Goal: Task Accomplishment & Management: Complete application form

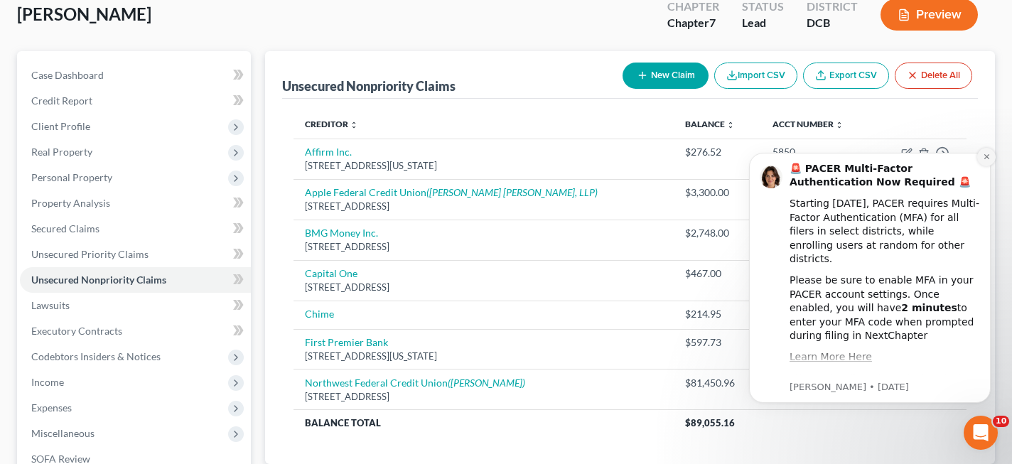
click at [987, 155] on icon "Dismiss notification" at bounding box center [987, 157] width 8 height 8
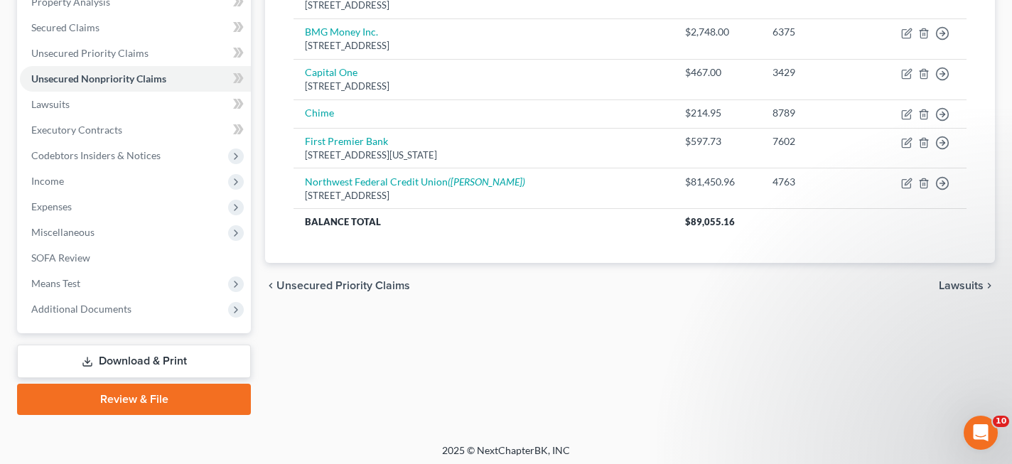
scroll to position [290, 0]
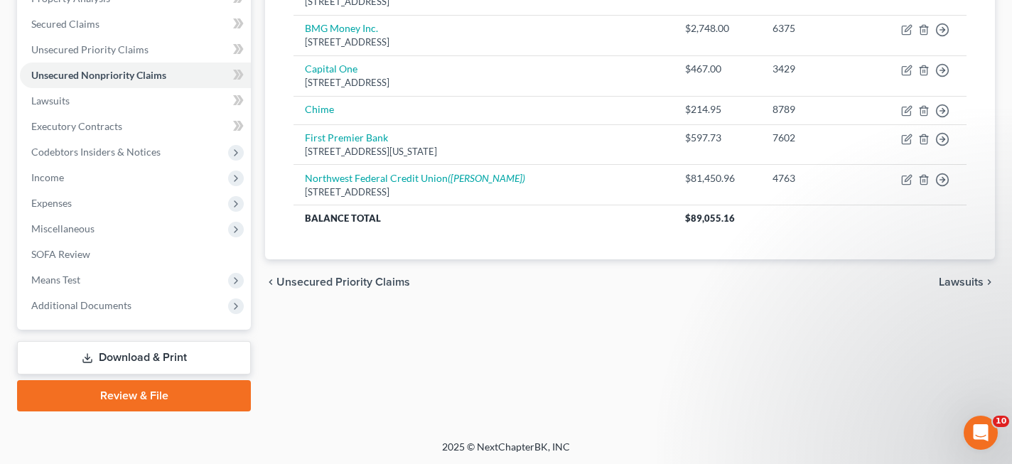
click at [171, 352] on link "Download & Print" at bounding box center [134, 357] width 234 height 33
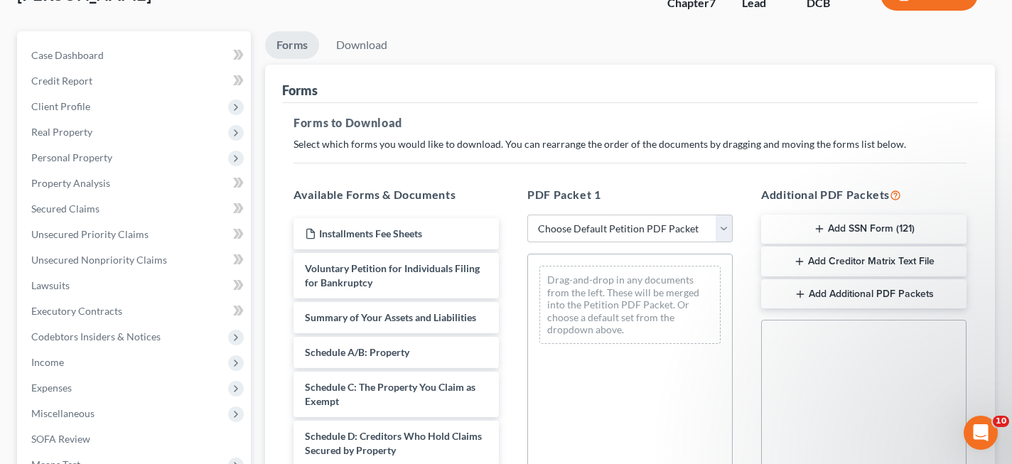
scroll to position [141, 0]
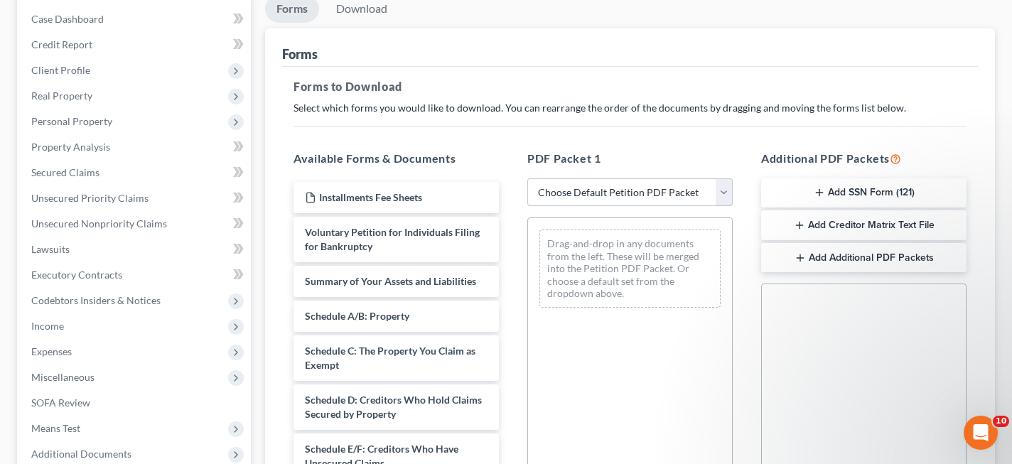
click at [620, 193] on select "Choose Default Petition PDF Packet Complete Bankruptcy Petition (all forms and …" at bounding box center [629, 192] width 205 height 28
select select "0"
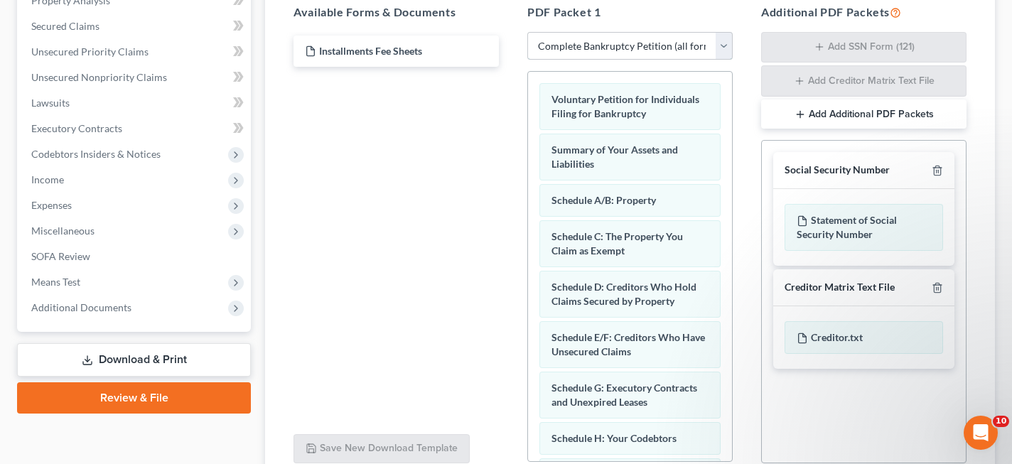
scroll to position [301, 0]
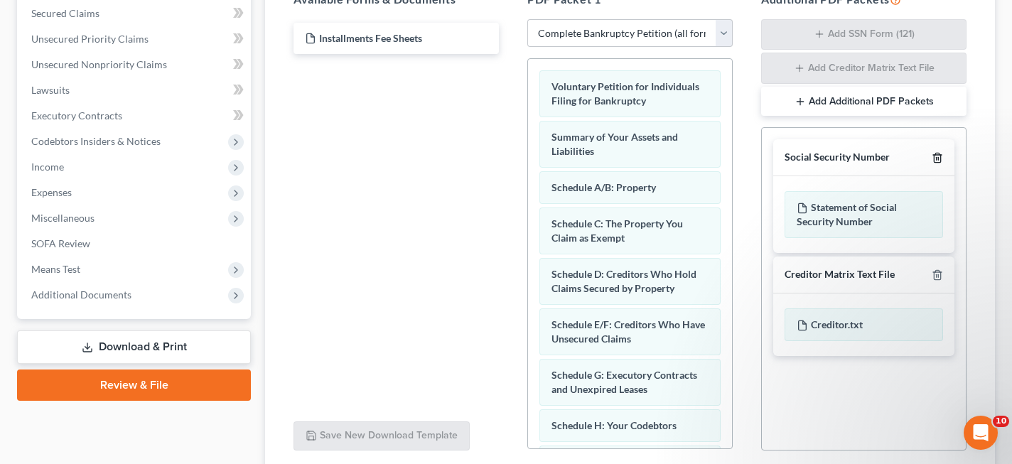
click at [940, 155] on icon "button" at bounding box center [937, 157] width 11 height 11
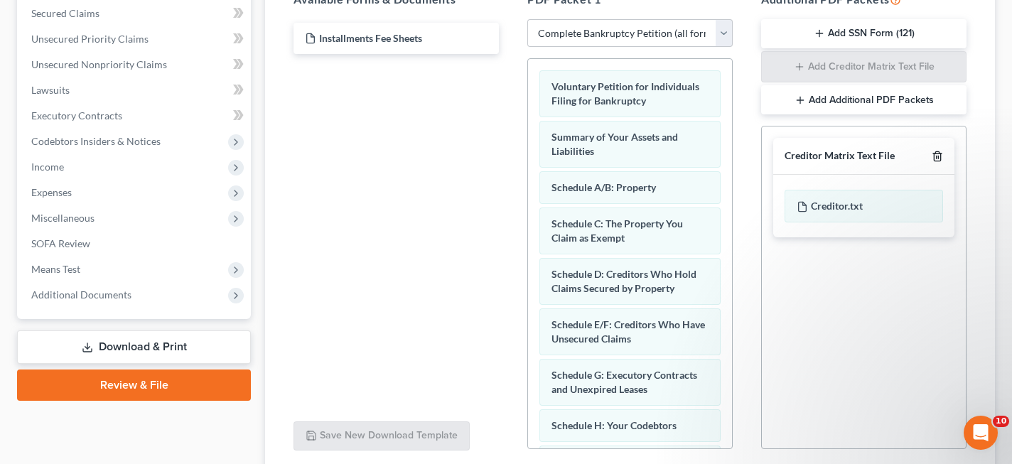
click at [940, 155] on icon "button" at bounding box center [937, 156] width 11 height 11
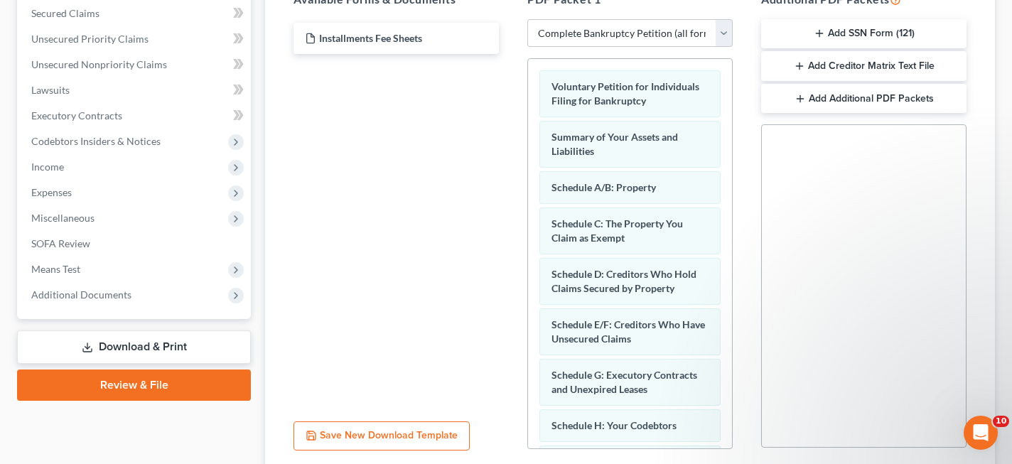
scroll to position [413, 0]
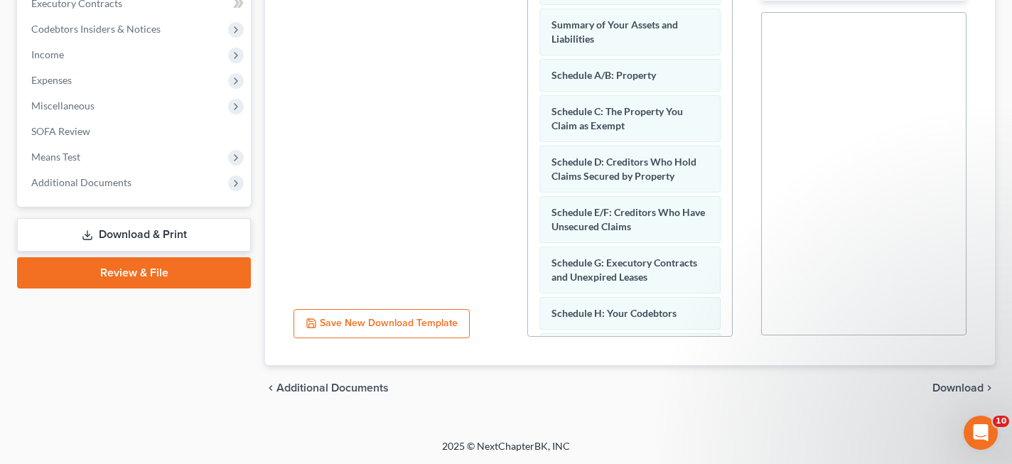
click at [940, 384] on span "Download" at bounding box center [957, 387] width 51 height 11
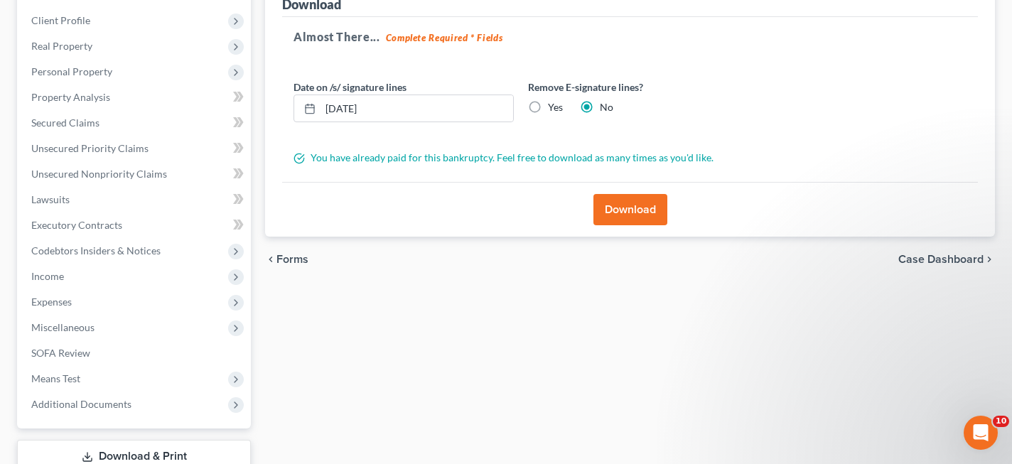
scroll to position [24, 0]
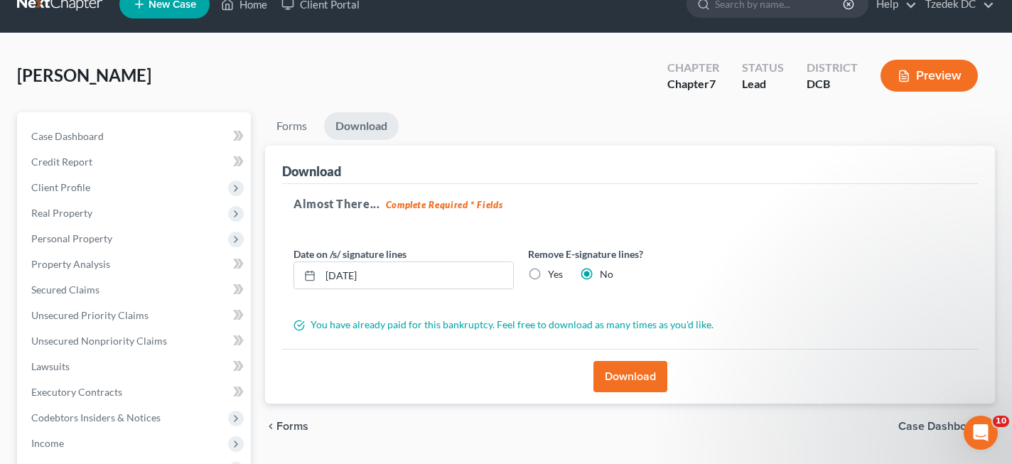
click at [548, 270] on label "Yes" at bounding box center [555, 274] width 15 height 14
click at [554, 270] on input "Yes" at bounding box center [558, 271] width 9 height 9
radio input "true"
click at [621, 382] on button "Download" at bounding box center [630, 376] width 74 height 31
click at [620, 382] on button "Download" at bounding box center [630, 376] width 74 height 31
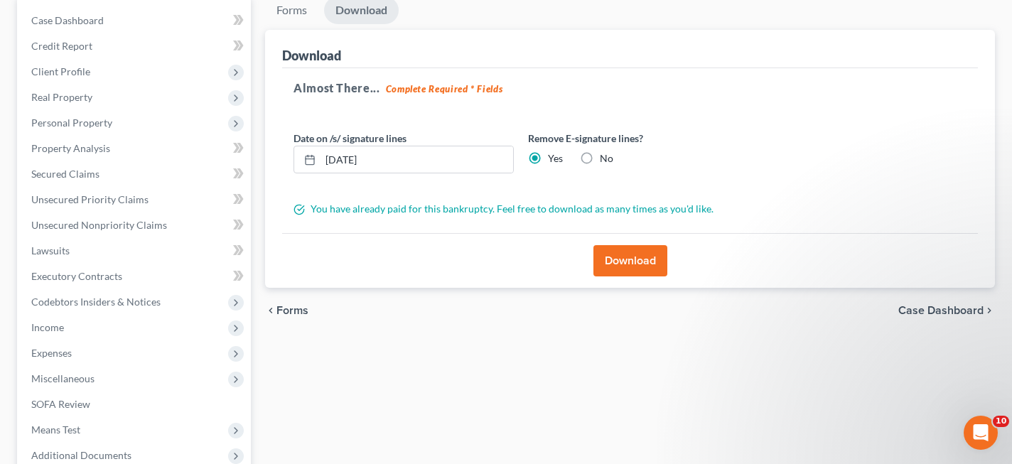
scroll to position [154, 0]
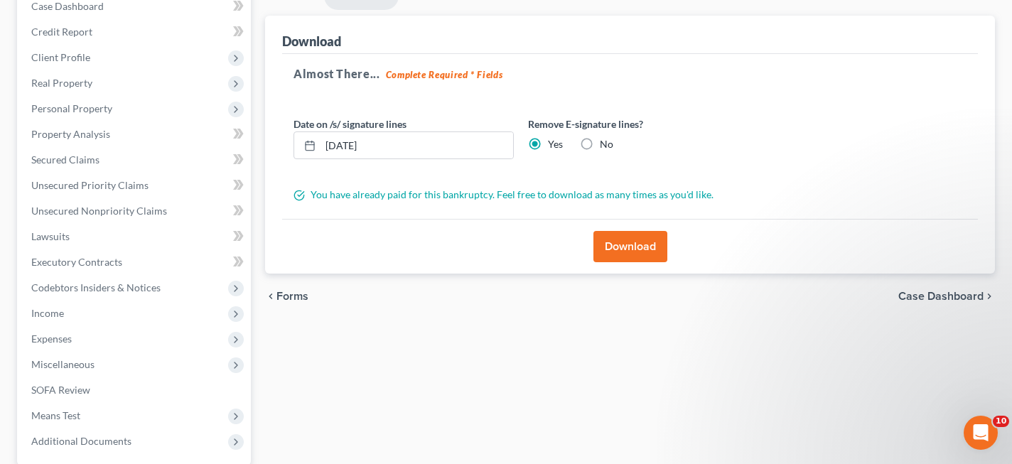
click at [620, 240] on button "Download" at bounding box center [630, 246] width 74 height 31
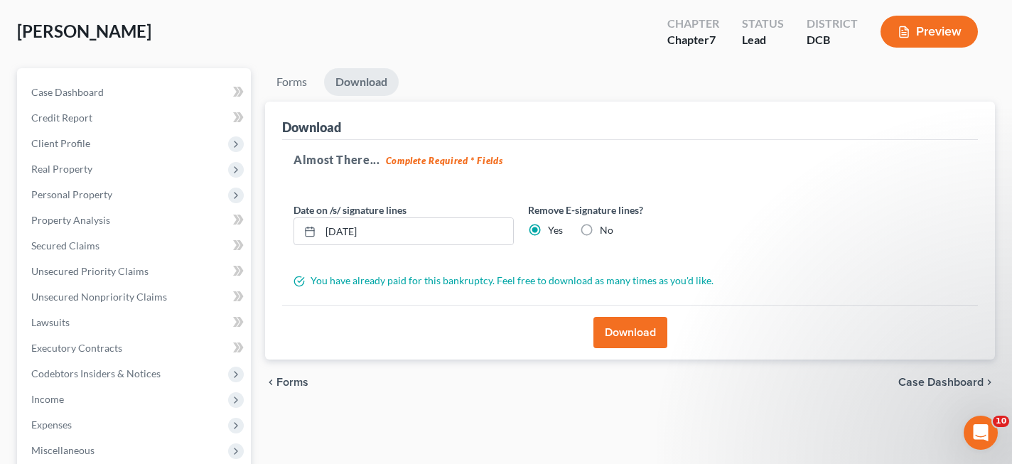
scroll to position [0, 0]
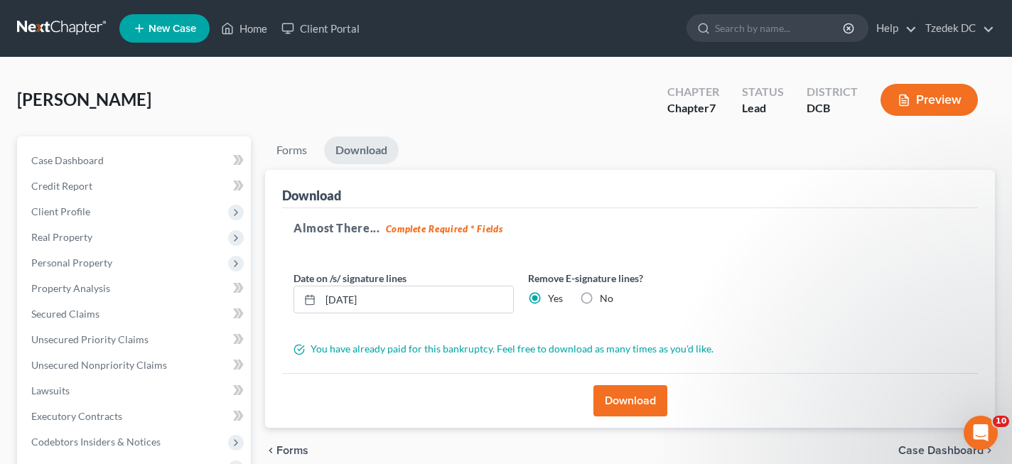
click at [600, 294] on label "No" at bounding box center [607, 298] width 14 height 14
click at [606, 294] on input "No" at bounding box center [610, 295] width 9 height 9
radio input "true"
click at [548, 295] on label "Yes" at bounding box center [555, 298] width 15 height 14
click at [554, 295] on input "Yes" at bounding box center [558, 295] width 9 height 9
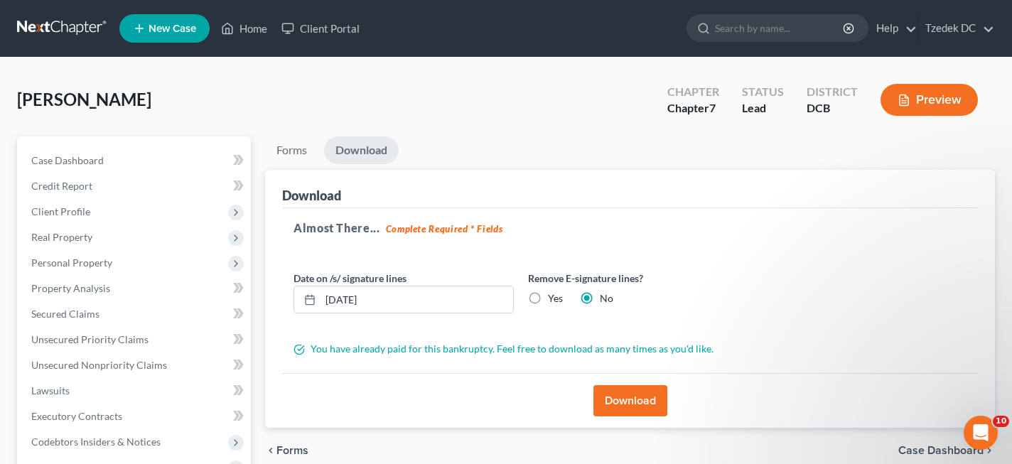
radio input "true"
radio input "false"
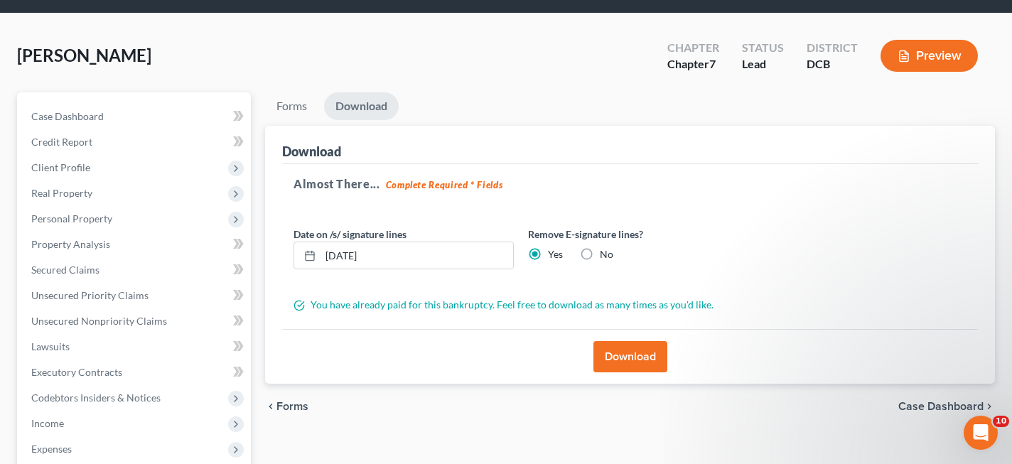
scroll to position [55, 0]
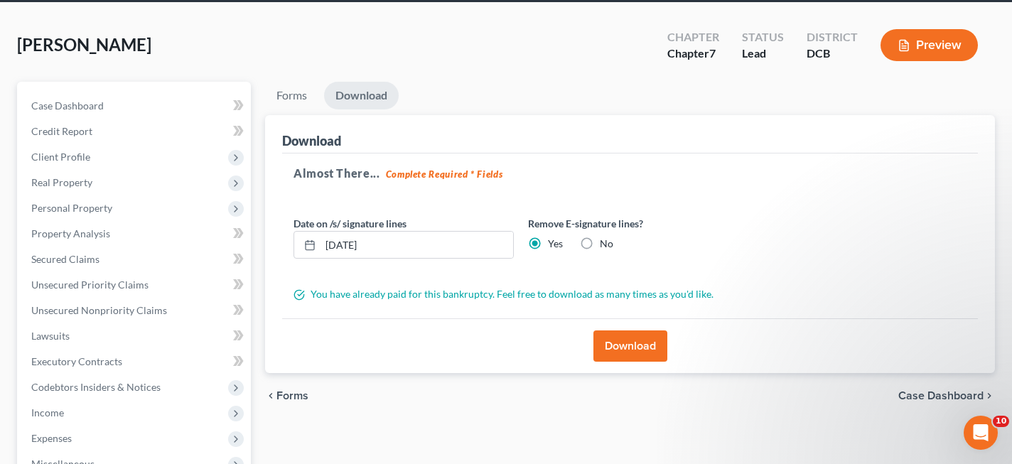
click at [538, 296] on div "You have already paid for this bankruptcy. Feel free to download as many times …" at bounding box center [520, 294] width 469 height 14
click at [637, 331] on button "Download" at bounding box center [630, 345] width 74 height 31
click at [630, 343] on button "Download" at bounding box center [630, 345] width 74 height 31
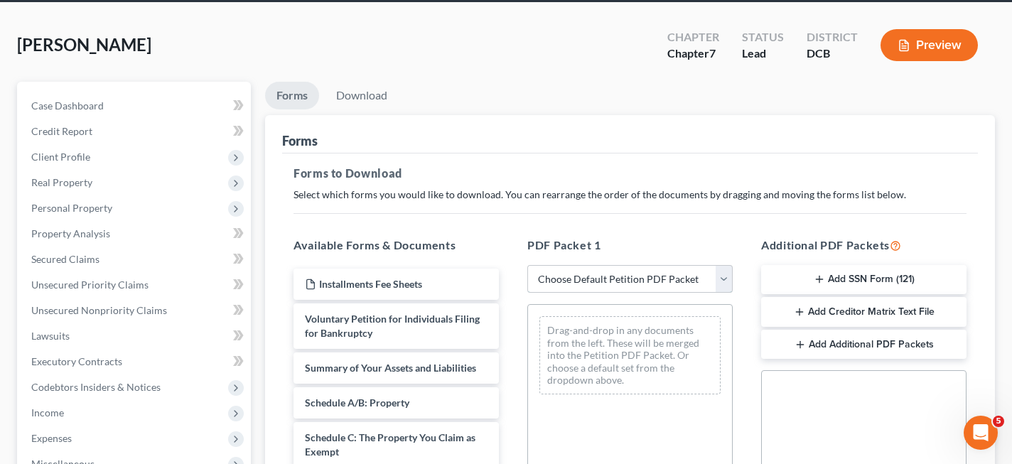
click at [651, 289] on select "Choose Default Petition PDF Packet Complete Bankruptcy Petition (all forms and …" at bounding box center [629, 279] width 205 height 28
select select "0"
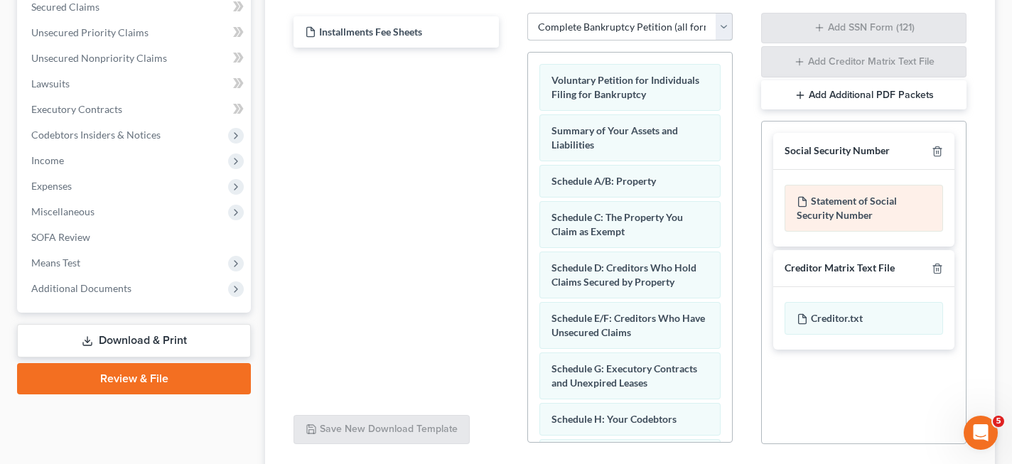
scroll to position [324, 0]
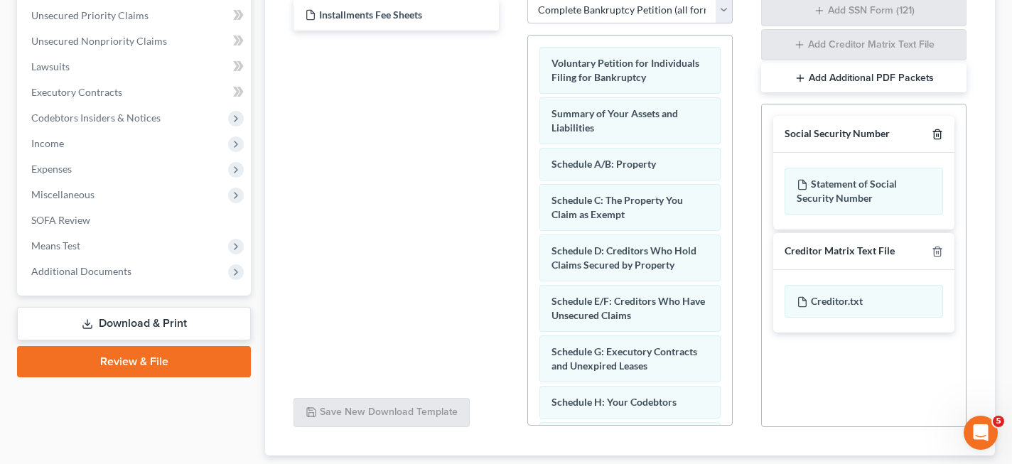
click at [940, 135] on icon "button" at bounding box center [937, 134] width 11 height 11
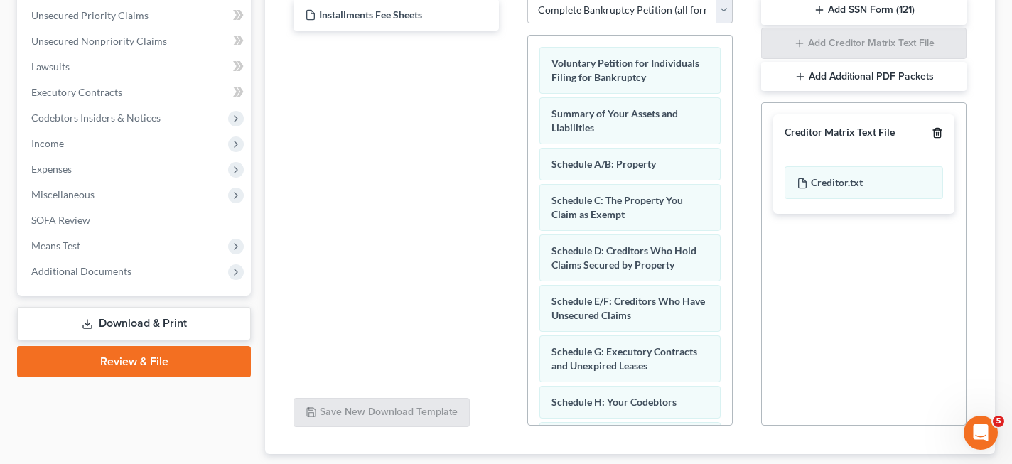
click at [942, 128] on icon "button" at bounding box center [937, 132] width 11 height 11
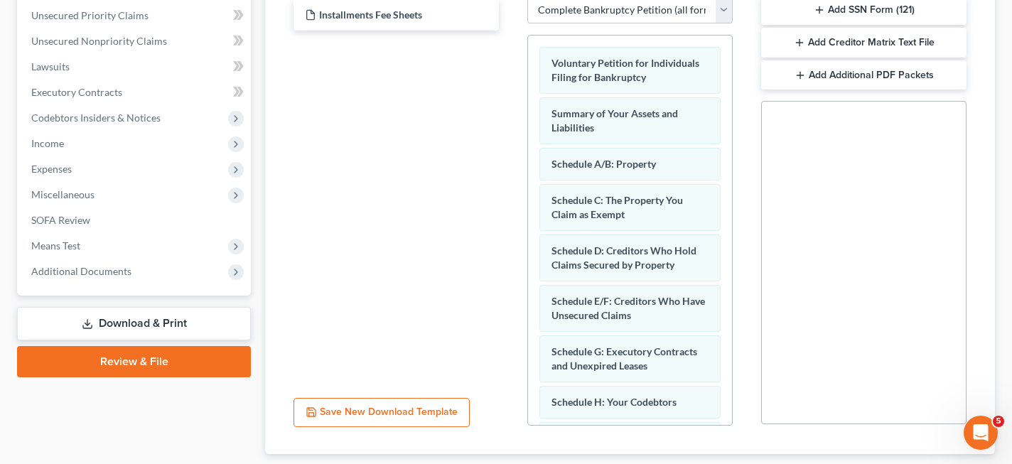
scroll to position [413, 0]
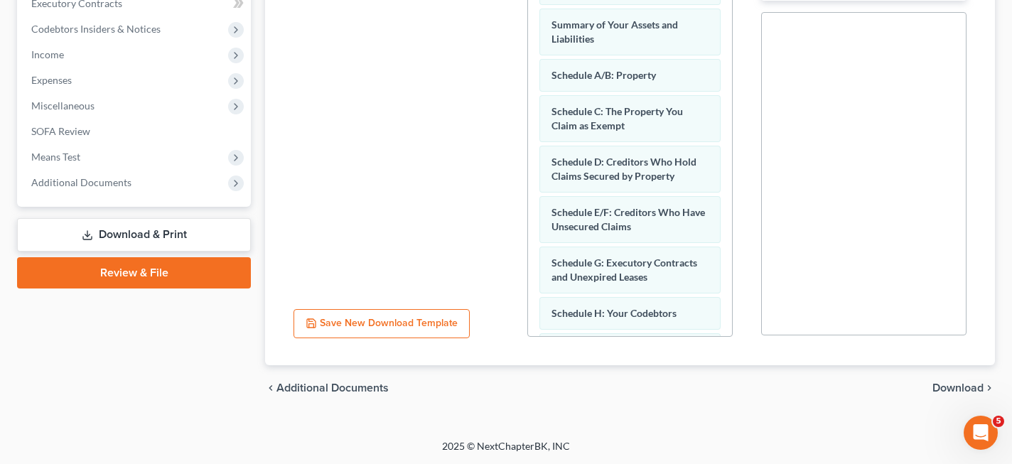
click at [945, 389] on span "Download" at bounding box center [957, 387] width 51 height 11
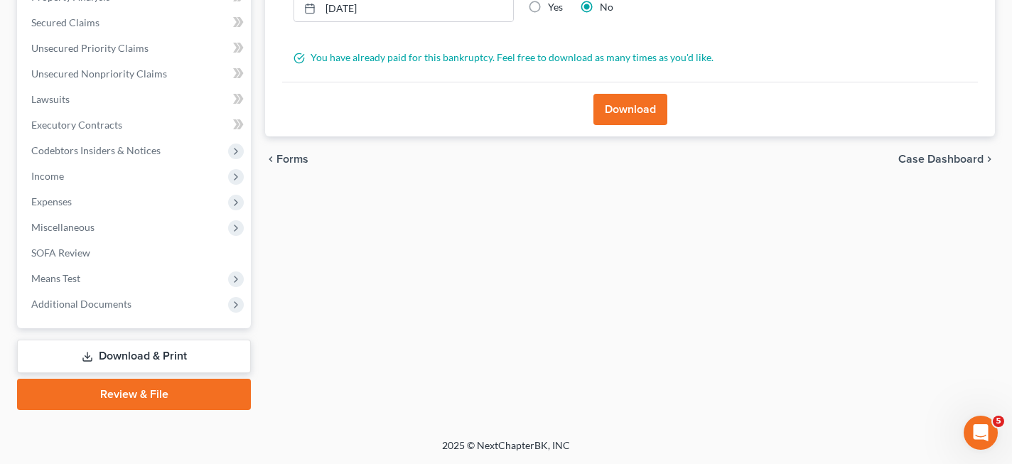
scroll to position [290, 0]
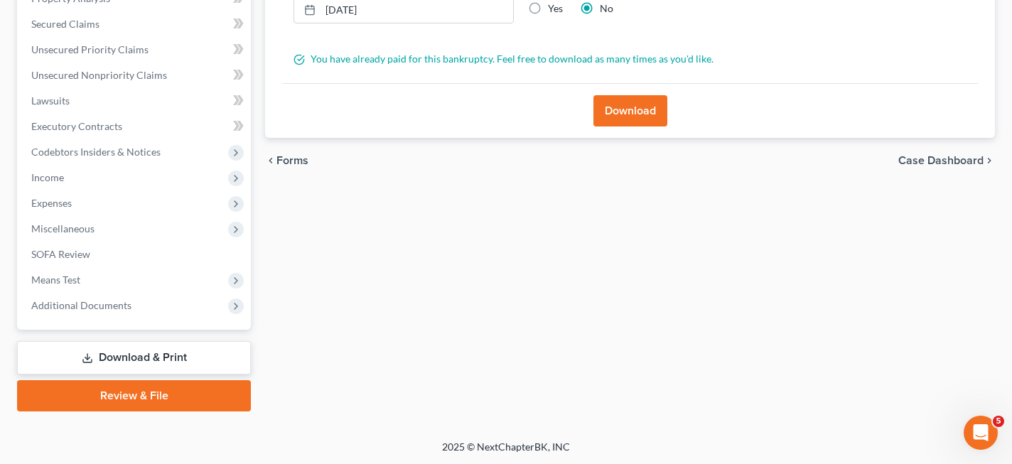
click at [620, 100] on button "Download" at bounding box center [630, 110] width 74 height 31
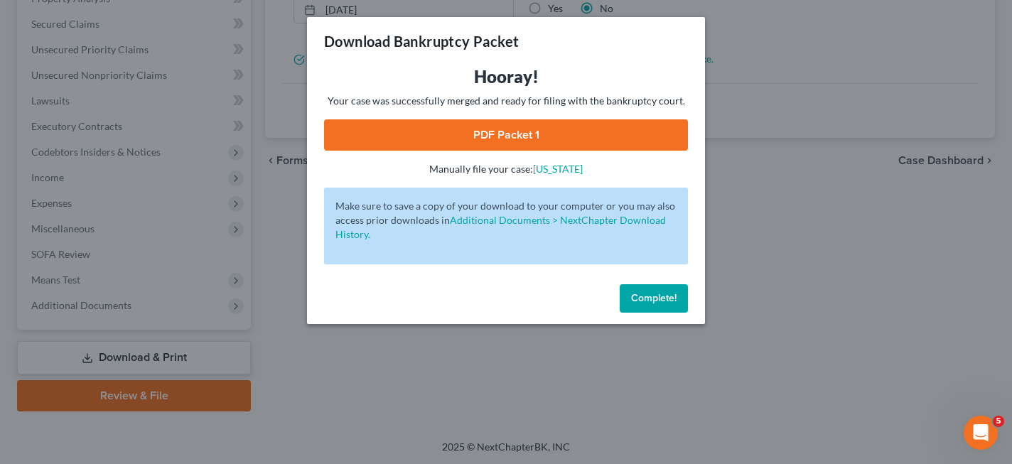
click at [547, 123] on link "PDF Packet 1" at bounding box center [506, 134] width 364 height 31
click at [655, 303] on span "Complete!" at bounding box center [653, 298] width 45 height 12
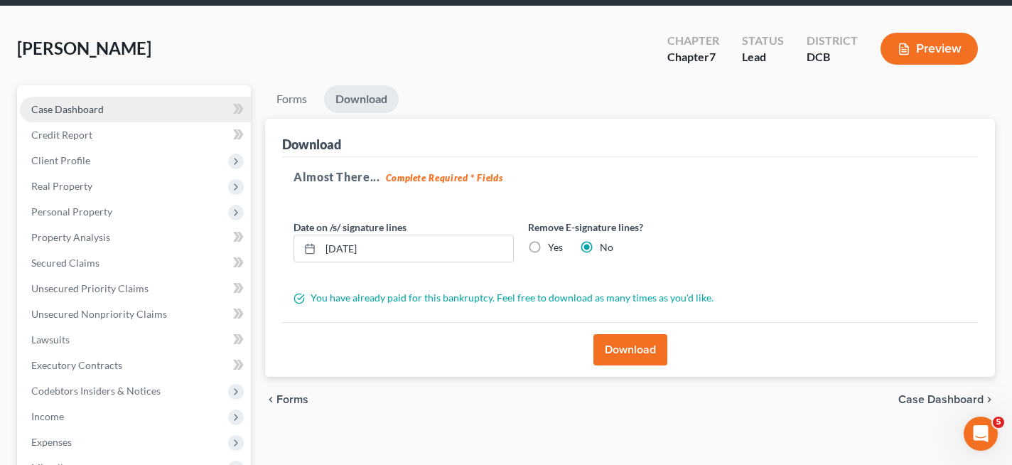
scroll to position [0, 0]
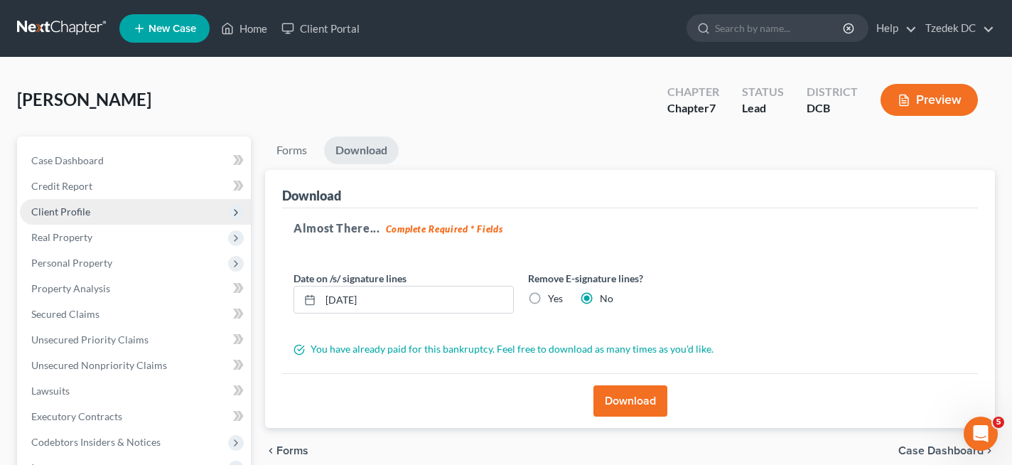
click at [77, 212] on span "Client Profile" at bounding box center [60, 211] width 59 height 12
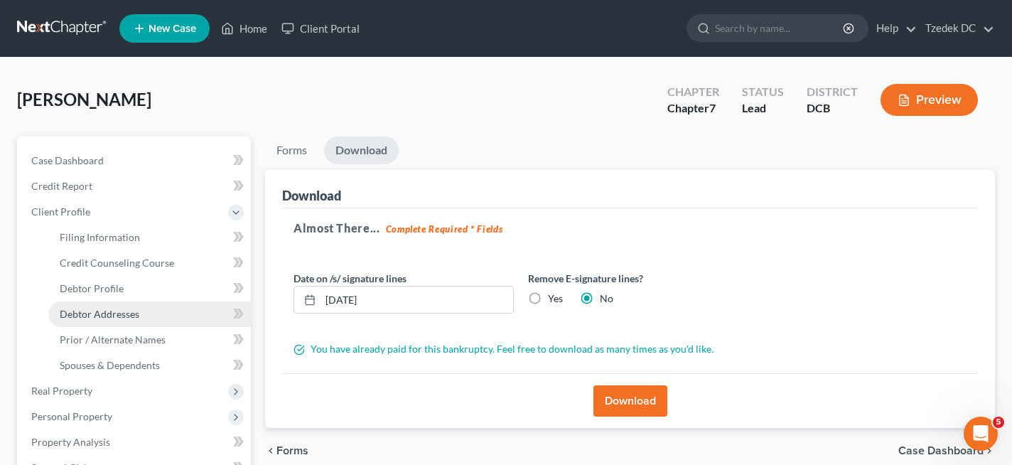
click at [111, 316] on span "Debtor Addresses" at bounding box center [100, 314] width 80 height 12
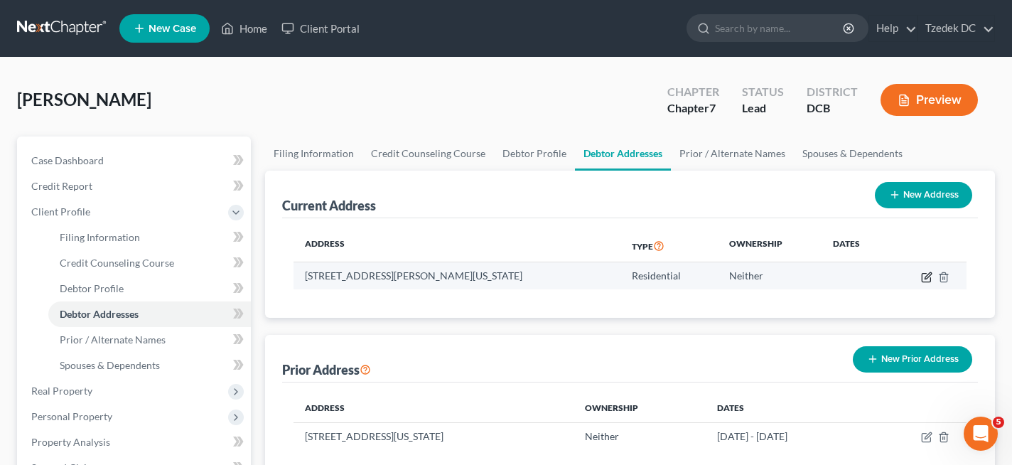
click at [923, 275] on icon "button" at bounding box center [926, 276] width 11 height 11
select select "8"
select select "0"
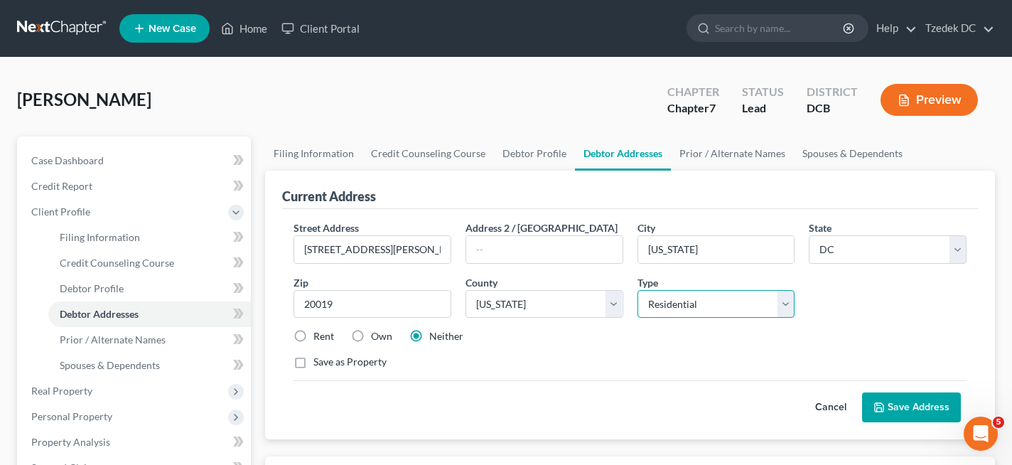
click at [694, 303] on select "Select Residential Mailing Rental Business" at bounding box center [716, 304] width 158 height 28
click at [904, 407] on button "Save Address" at bounding box center [911, 407] width 99 height 30
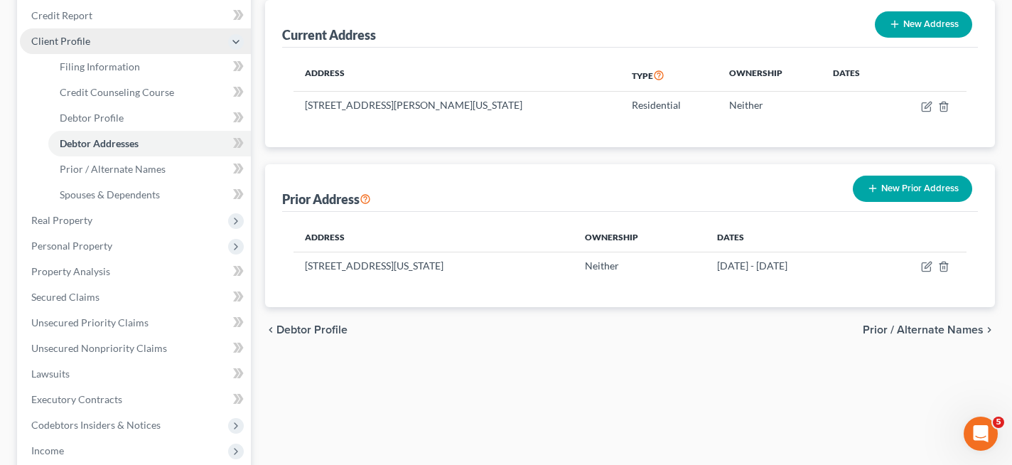
scroll to position [188, 0]
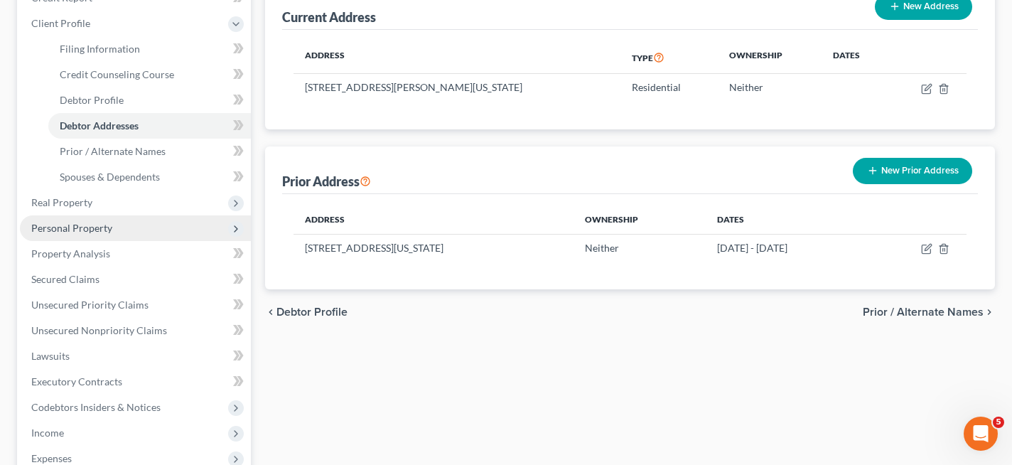
click at [107, 232] on span "Personal Property" at bounding box center [71, 228] width 81 height 12
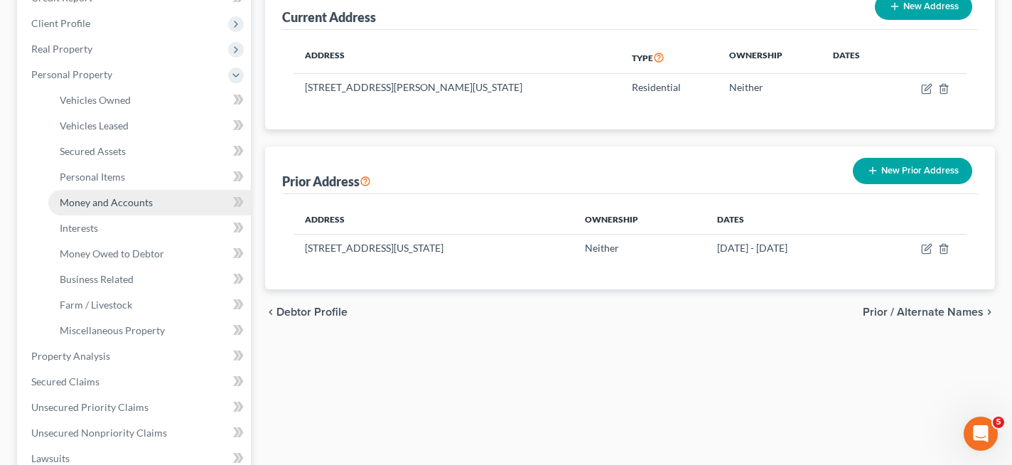
click at [117, 201] on span "Money and Accounts" at bounding box center [106, 202] width 93 height 12
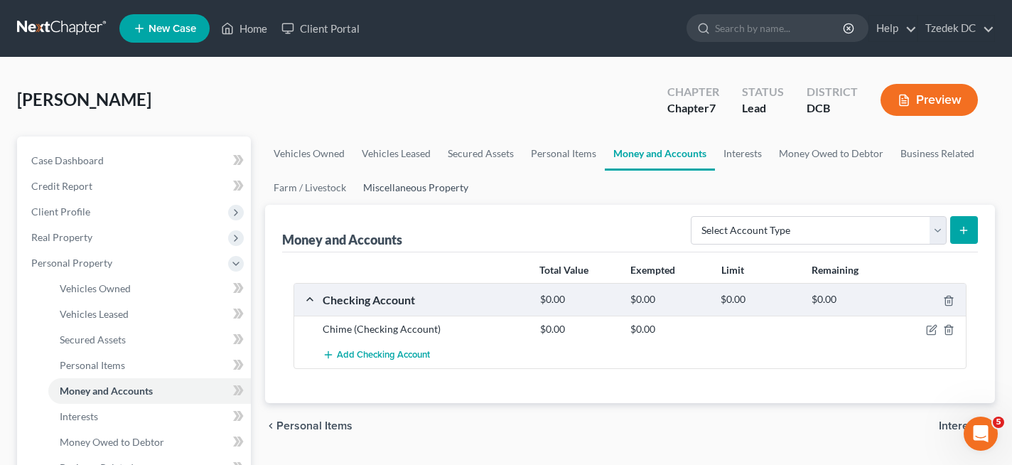
click at [412, 187] on link "Miscellaneous Property" at bounding box center [416, 188] width 122 height 34
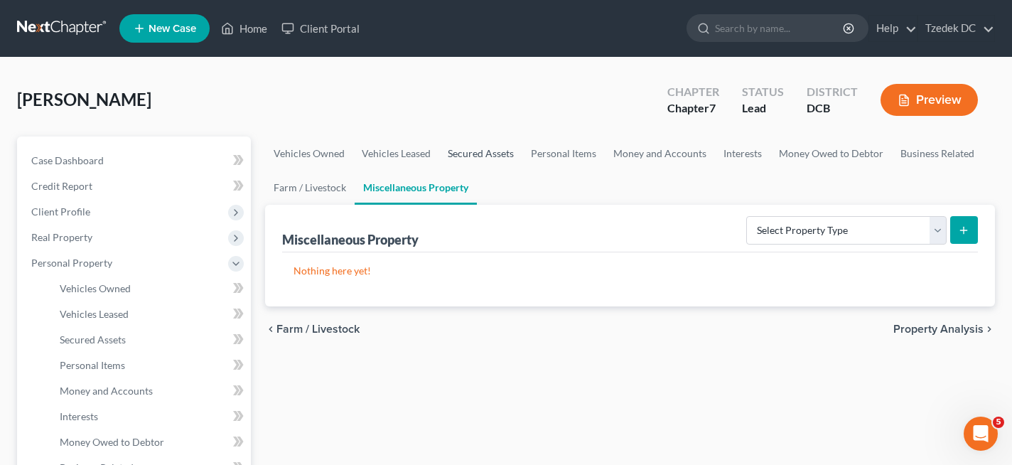
click at [492, 149] on link "Secured Assets" at bounding box center [480, 153] width 83 height 34
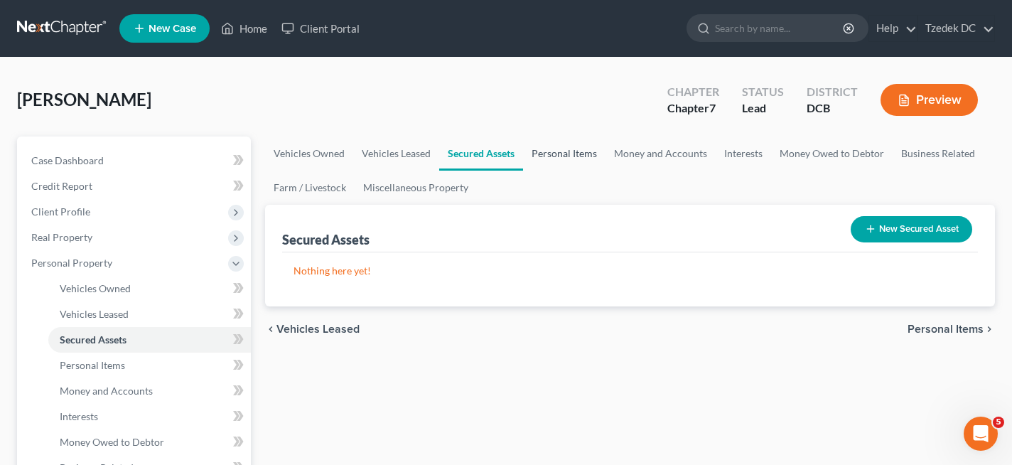
click at [560, 157] on link "Personal Items" at bounding box center [564, 153] width 82 height 34
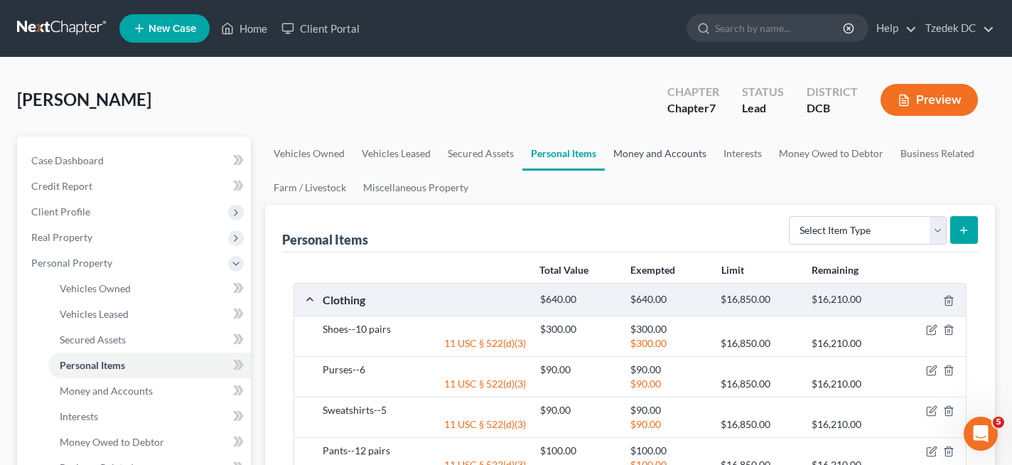
click at [659, 151] on link "Money and Accounts" at bounding box center [660, 153] width 110 height 34
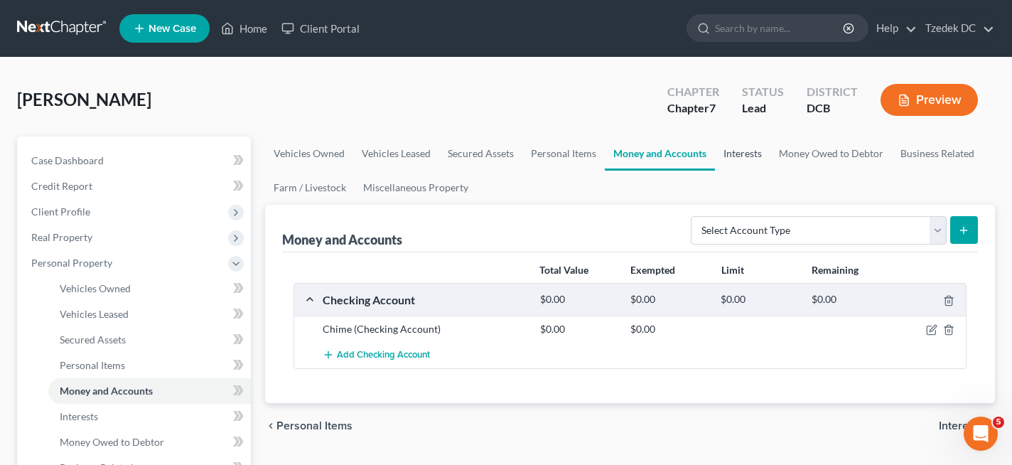
click at [743, 151] on link "Interests" at bounding box center [742, 153] width 55 height 34
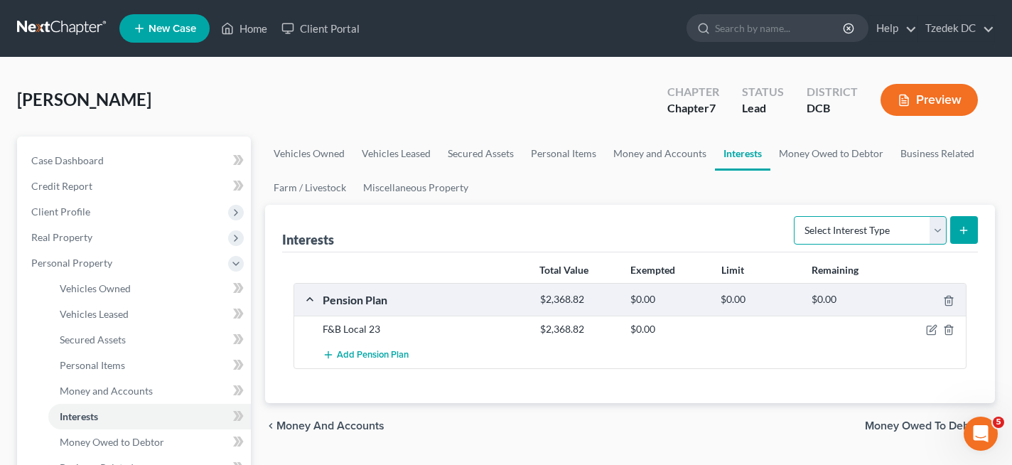
click at [833, 235] on select "Select Interest Type 401K Annuity Bond Education IRA Government Bond Government…" at bounding box center [870, 230] width 153 height 28
click at [932, 327] on icon "button" at bounding box center [931, 329] width 11 height 11
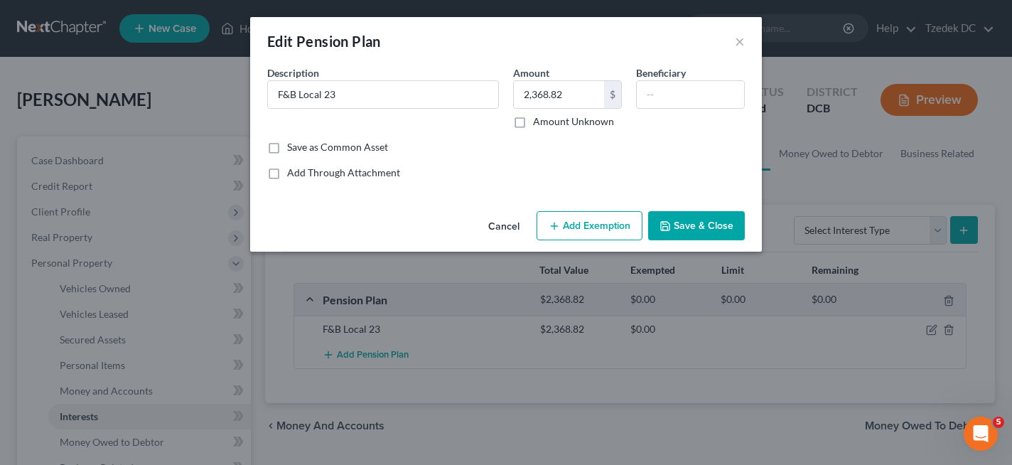
click at [580, 211] on button "Add Exemption" at bounding box center [590, 226] width 106 height 30
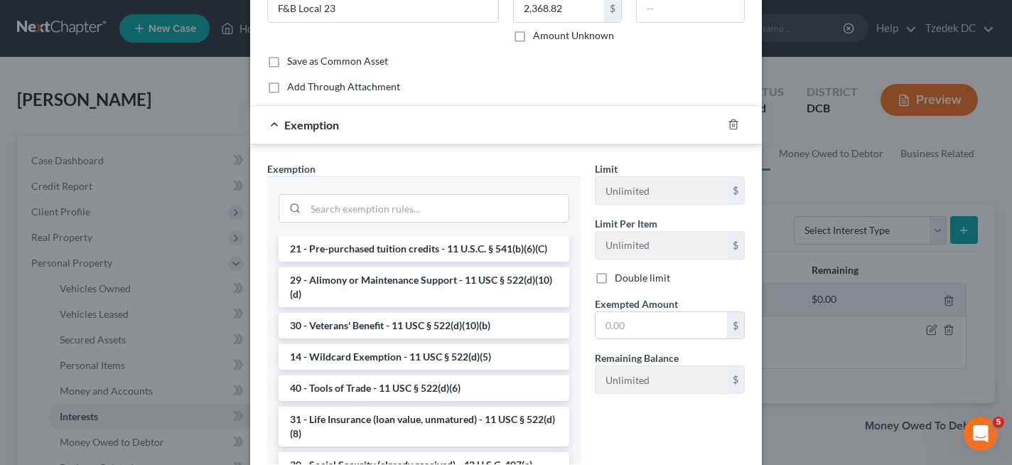
scroll to position [431, 0]
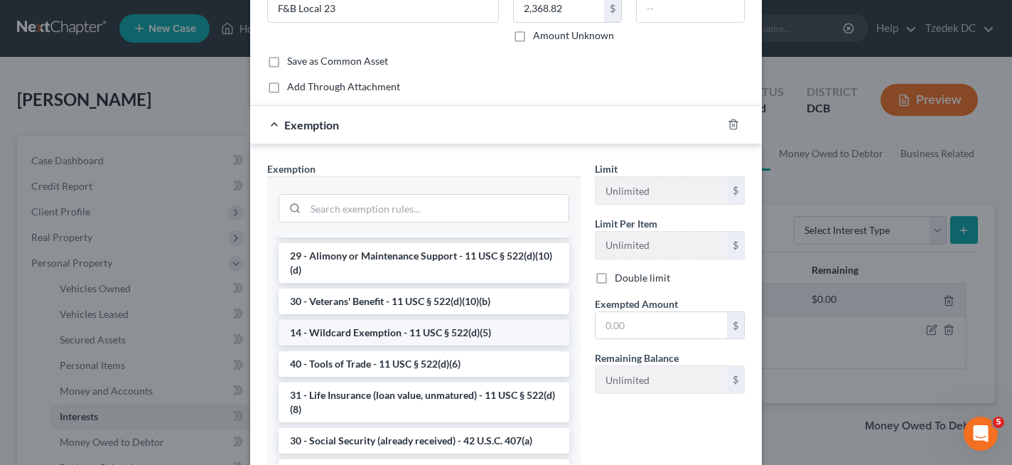
click at [485, 334] on li "14 - Wildcard Exemption - 11 USC § 522(d)(5)" at bounding box center [424, 333] width 291 height 26
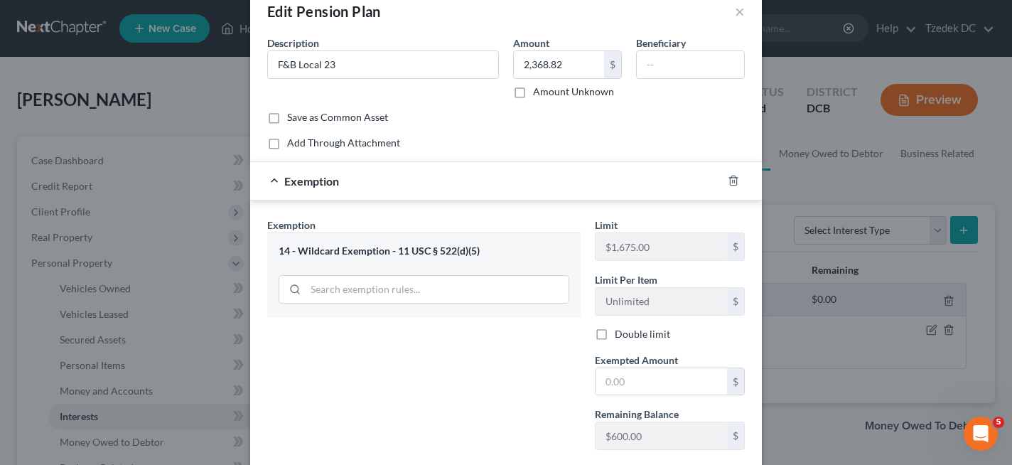
scroll to position [27, 0]
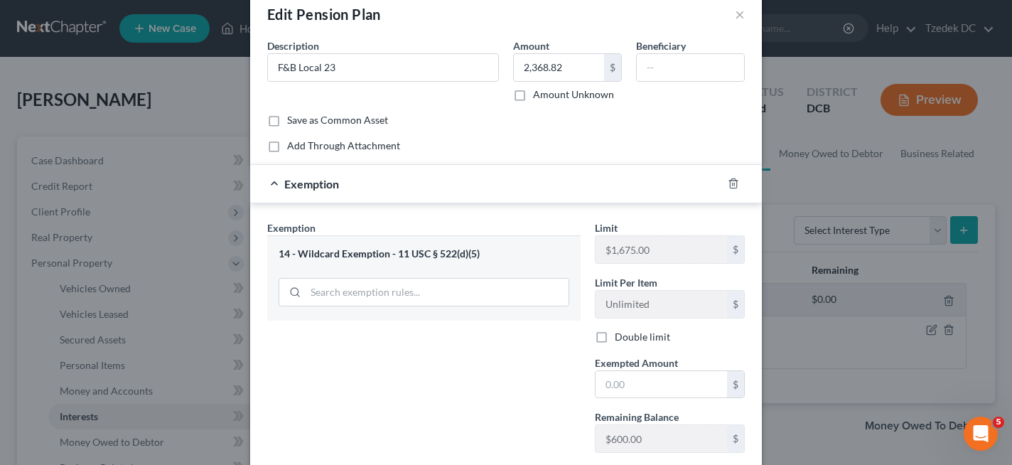
click at [466, 252] on div "14 - Wildcard Exemption - 11 USC § 522(d)(5)" at bounding box center [424, 254] width 291 height 14
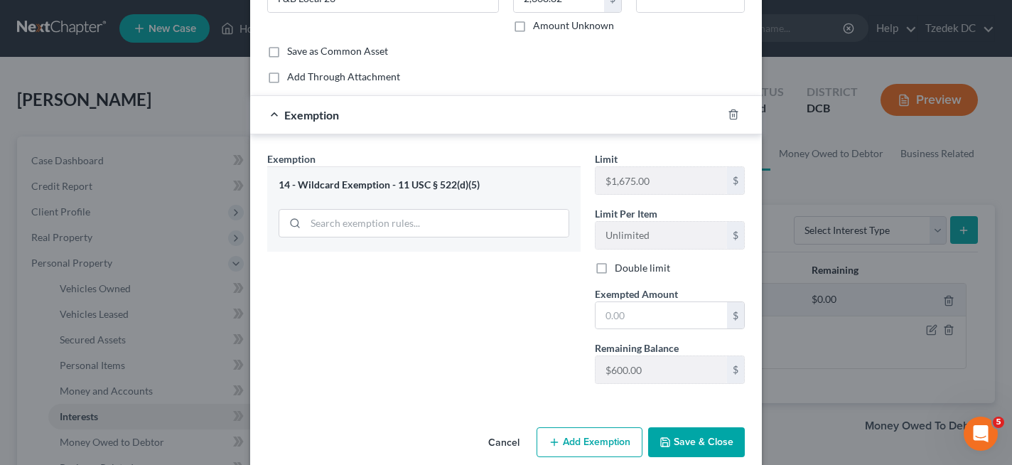
scroll to position [117, 0]
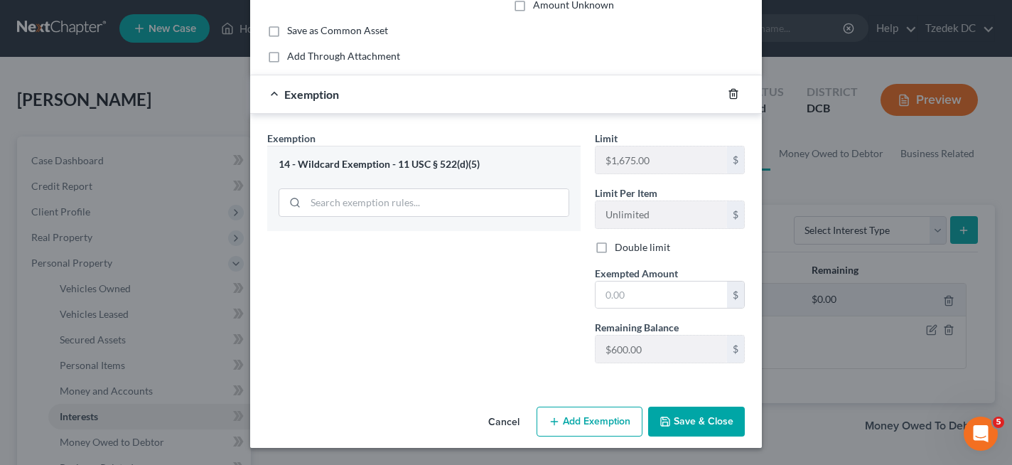
click at [733, 92] on icon "button" at bounding box center [733, 93] width 11 height 11
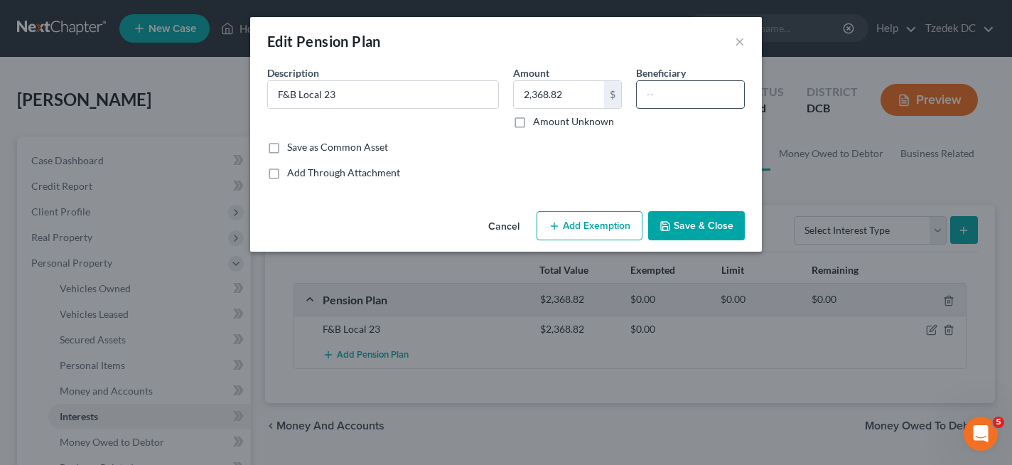
scroll to position [0, 0]
click at [587, 229] on button "Add Exemption" at bounding box center [590, 226] width 106 height 30
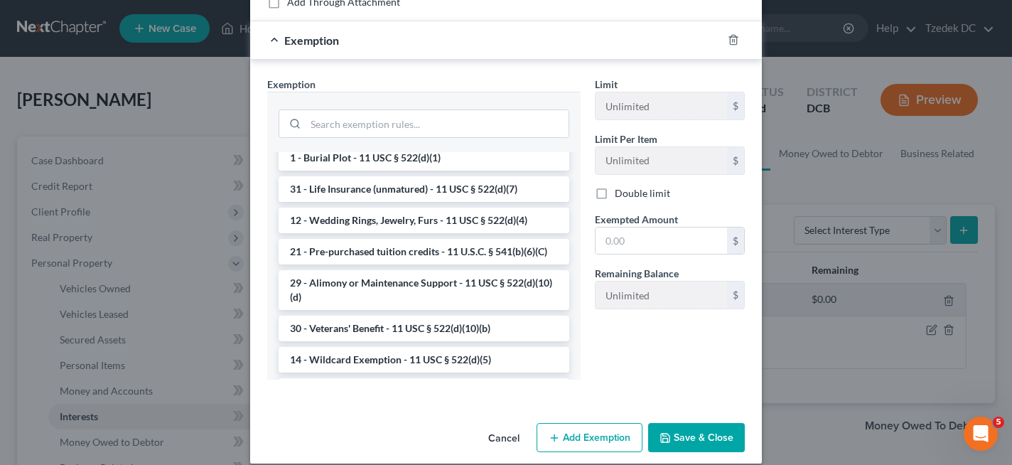
scroll to position [395, 0]
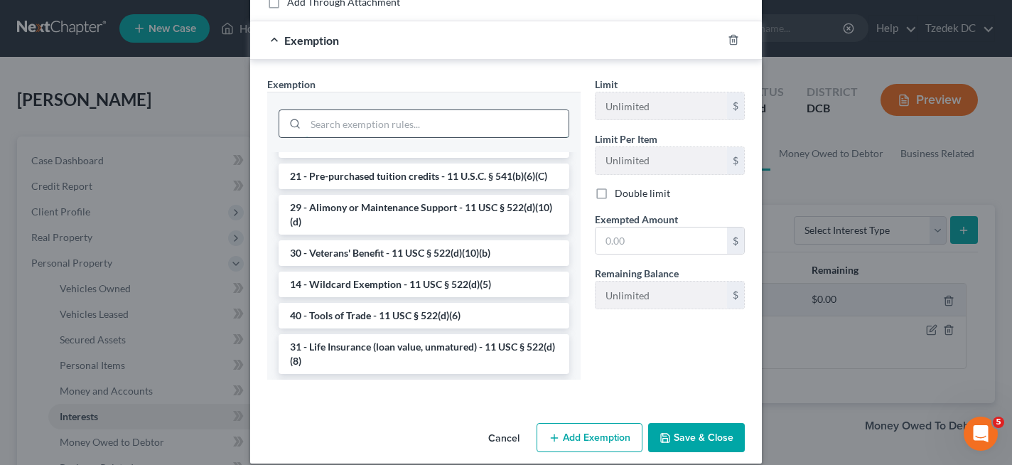
click at [478, 116] on input "search" at bounding box center [437, 123] width 263 height 27
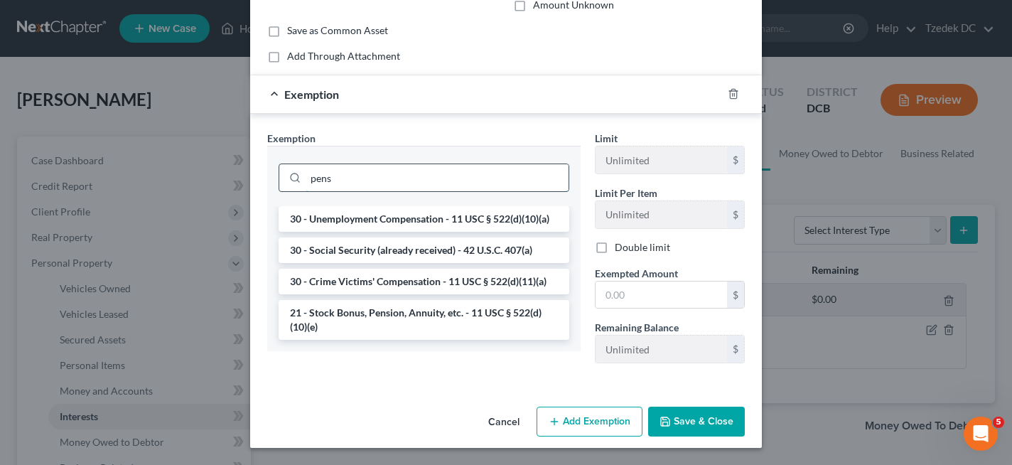
scroll to position [117, 0]
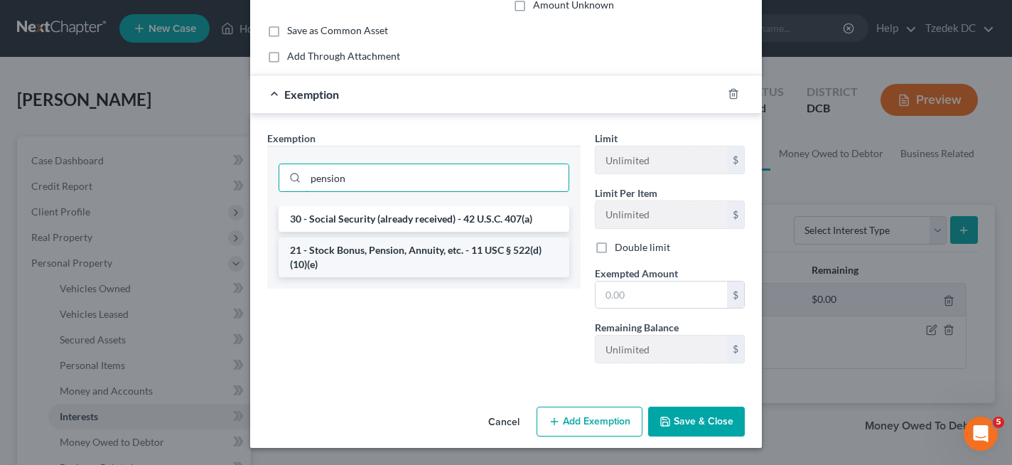
type input "pension"
click at [448, 248] on li "21 - Stock Bonus, Pension, Annuity, etc. - 11 USC § 522(d)(10)(e)" at bounding box center [424, 257] width 291 height 40
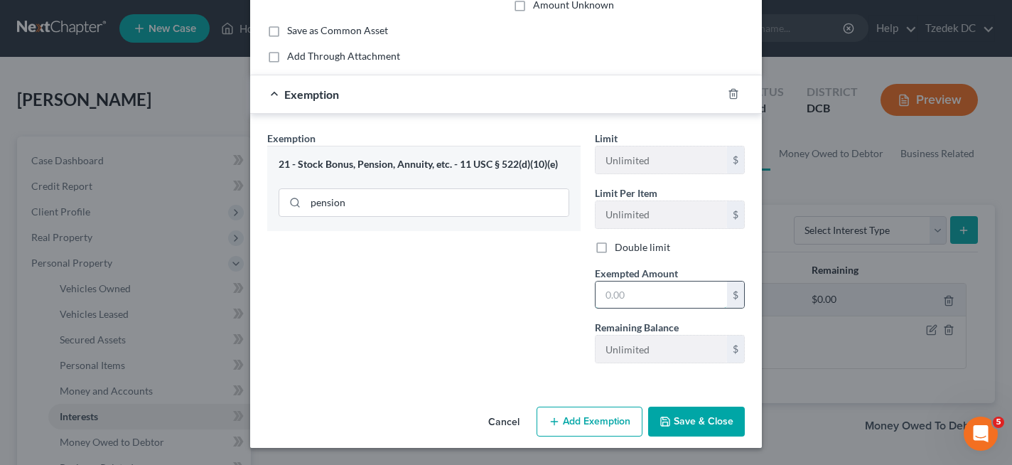
click at [645, 298] on input "text" at bounding box center [661, 294] width 131 height 27
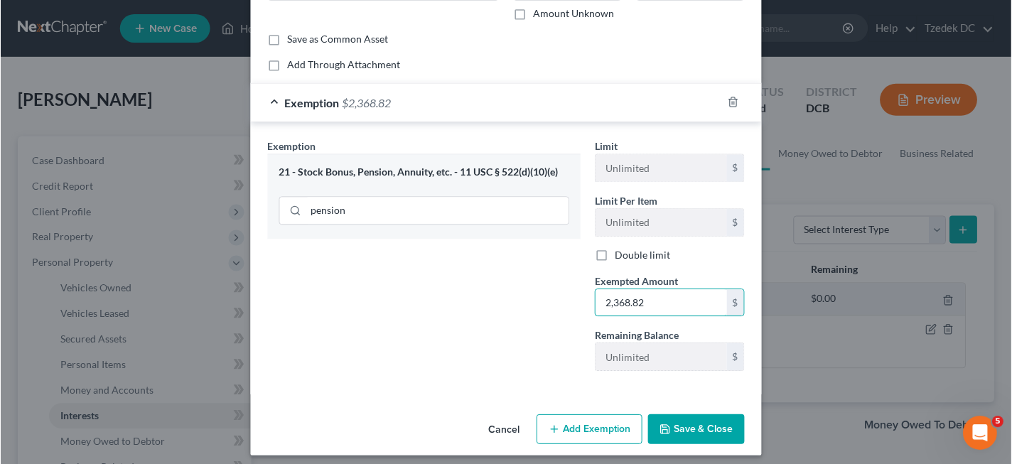
scroll to position [114, 0]
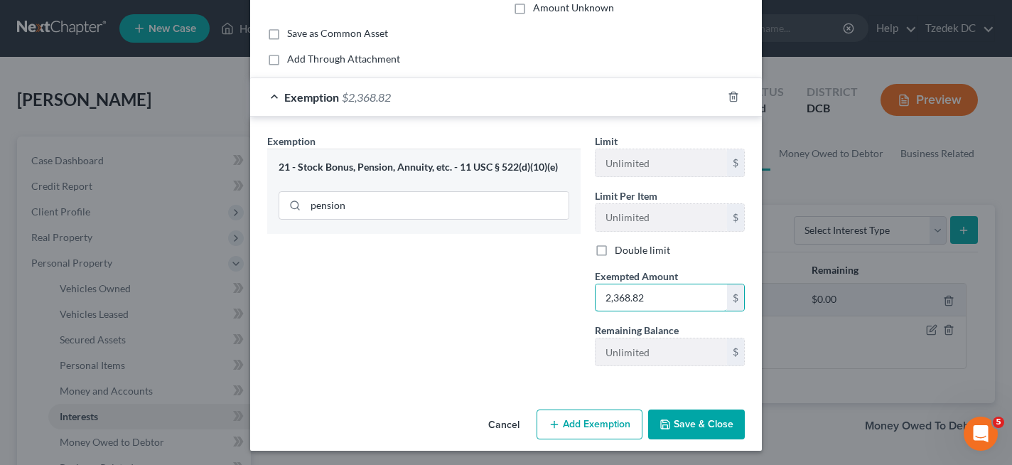
type input "2,368.82"
click at [703, 428] on button "Save & Close" at bounding box center [696, 424] width 97 height 30
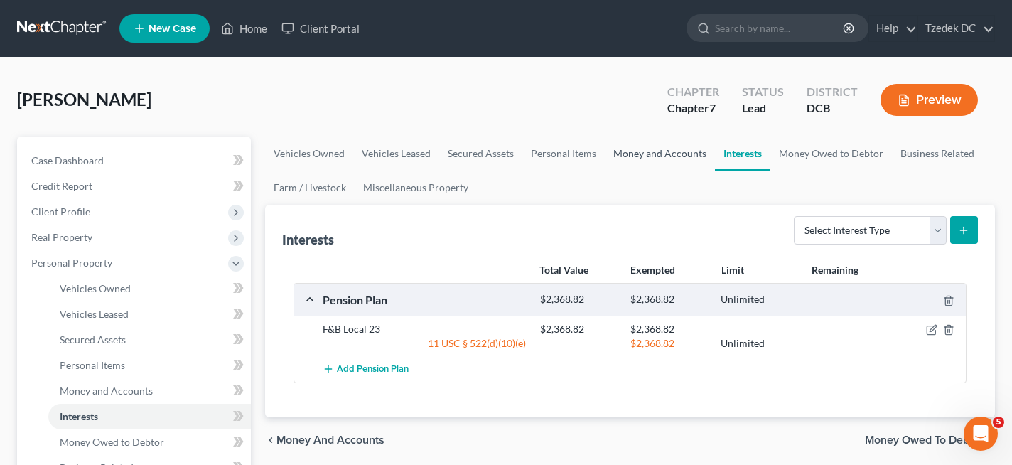
click at [670, 155] on link "Money and Accounts" at bounding box center [660, 153] width 110 height 34
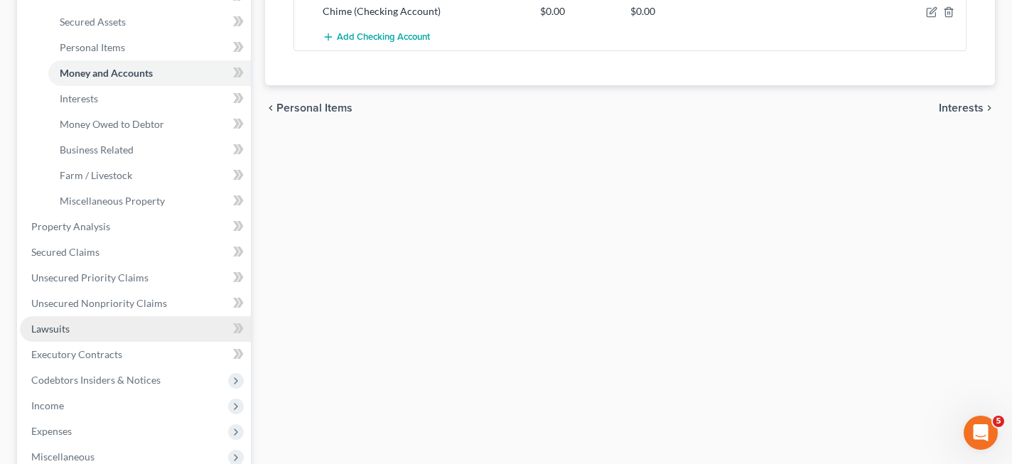
scroll to position [375, 0]
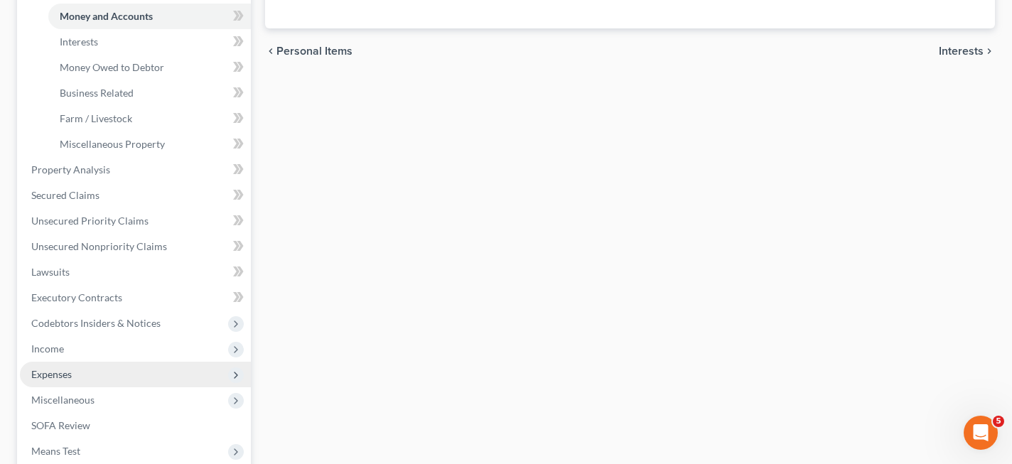
click at [68, 375] on span "Expenses" at bounding box center [51, 374] width 41 height 12
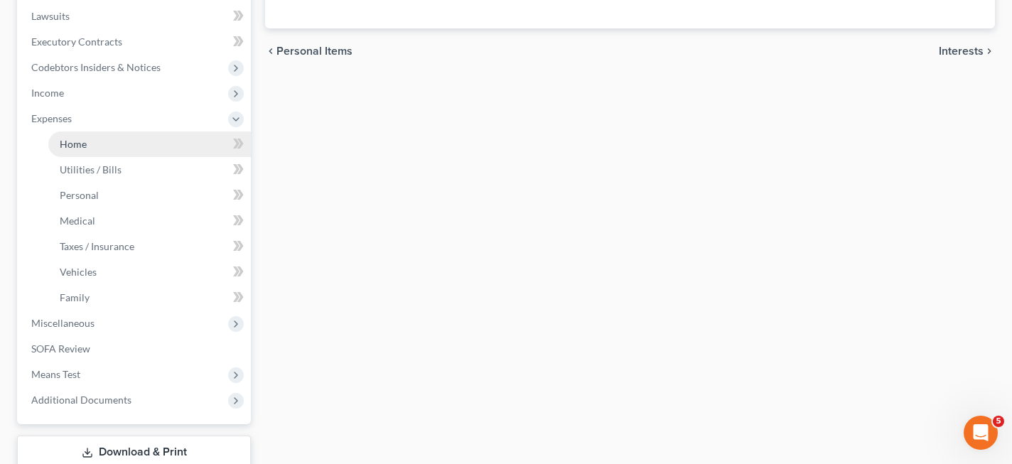
click at [77, 143] on span "Home" at bounding box center [73, 144] width 27 height 12
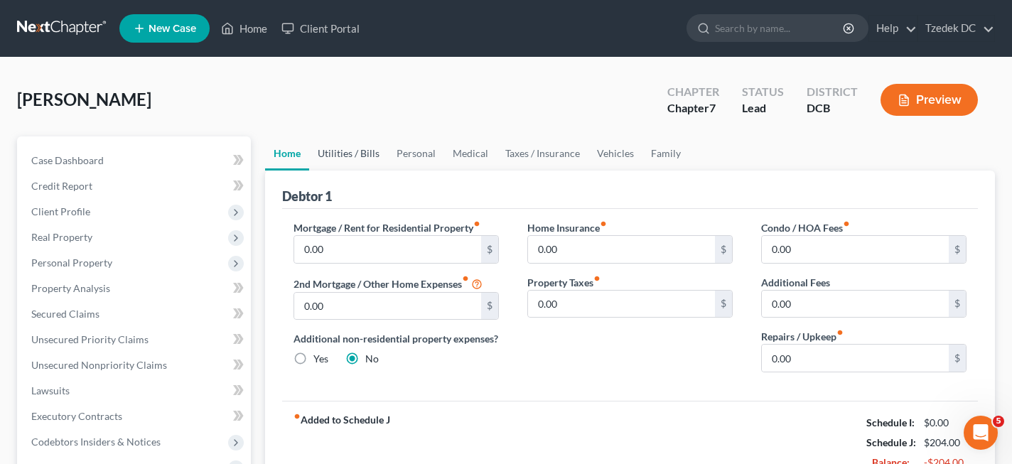
click at [345, 154] on link "Utilities / Bills" at bounding box center [348, 153] width 79 height 34
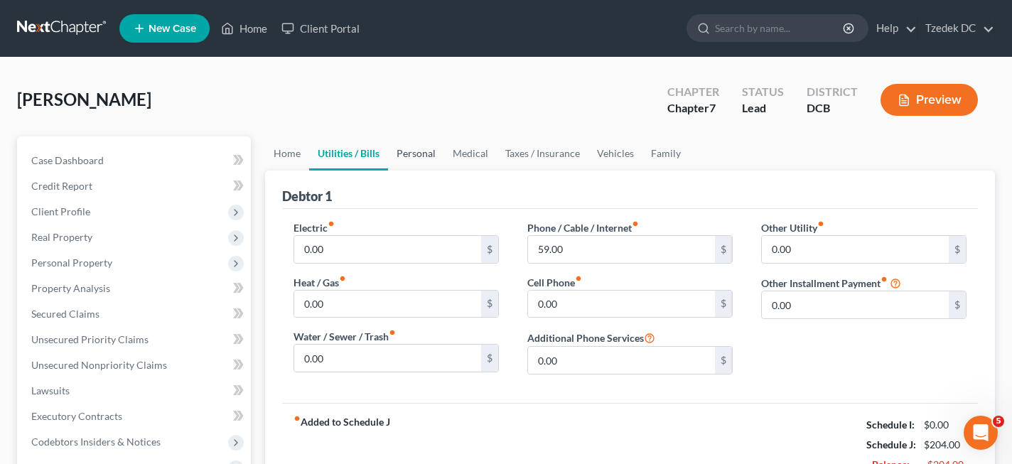
click at [415, 149] on link "Personal" at bounding box center [416, 153] width 56 height 34
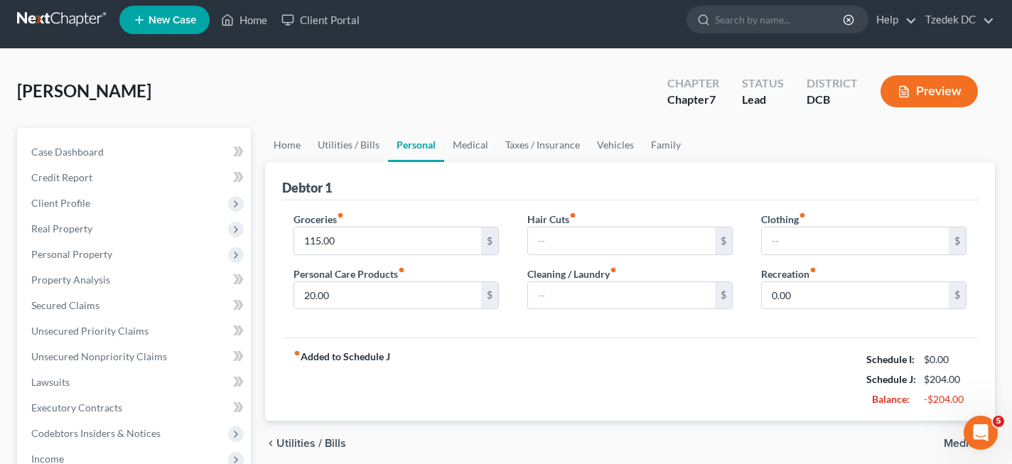
scroll to position [9, 0]
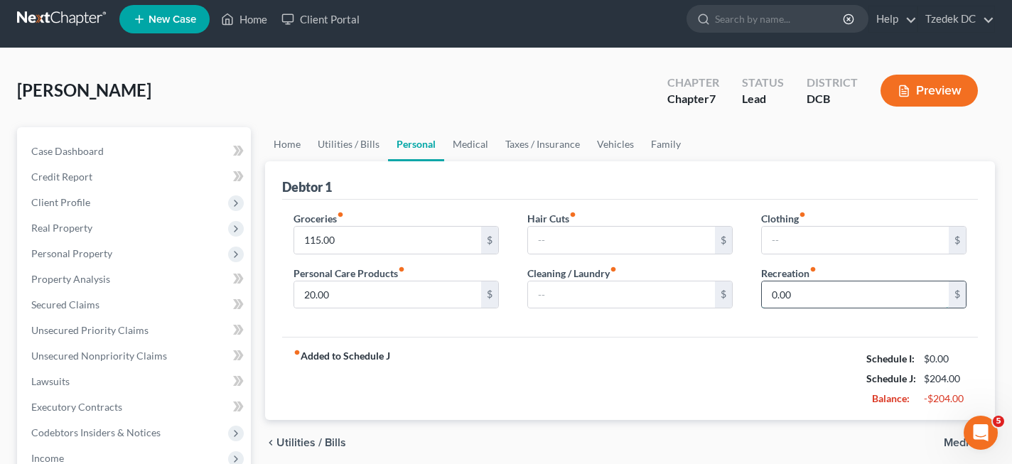
click at [814, 293] on input "0.00" at bounding box center [855, 294] width 187 height 27
type input "145"
click at [731, 328] on div "Groceries fiber_manual_record 115.00 $ Personal Care Products fiber_manual_reco…" at bounding box center [630, 269] width 696 height 138
click at [431, 241] on input "115.00" at bounding box center [387, 240] width 187 height 27
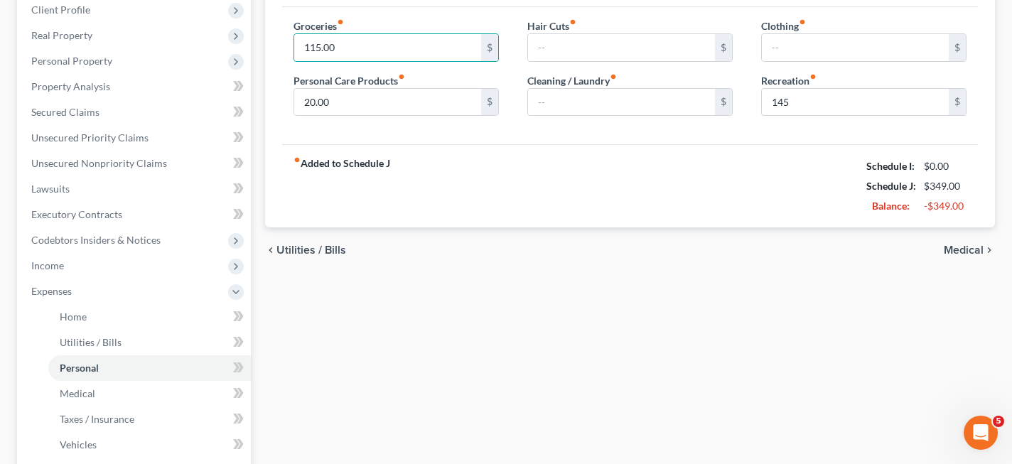
click at [962, 252] on span "Medical" at bounding box center [964, 249] width 40 height 11
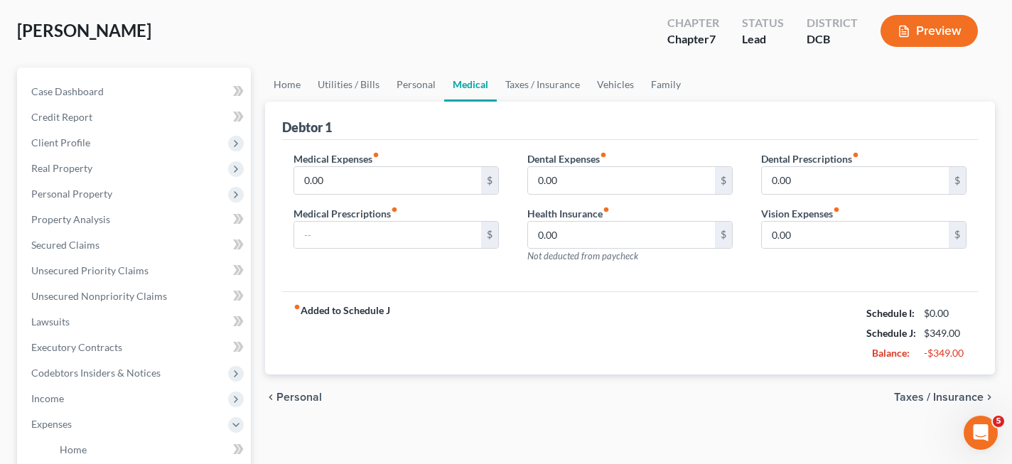
scroll to position [75, 0]
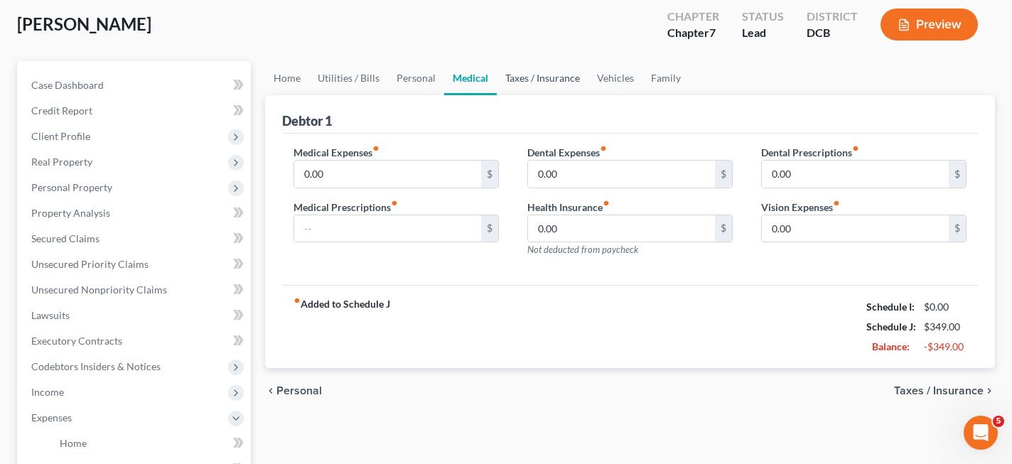
click at [526, 80] on link "Taxes / Insurance" at bounding box center [543, 78] width 92 height 34
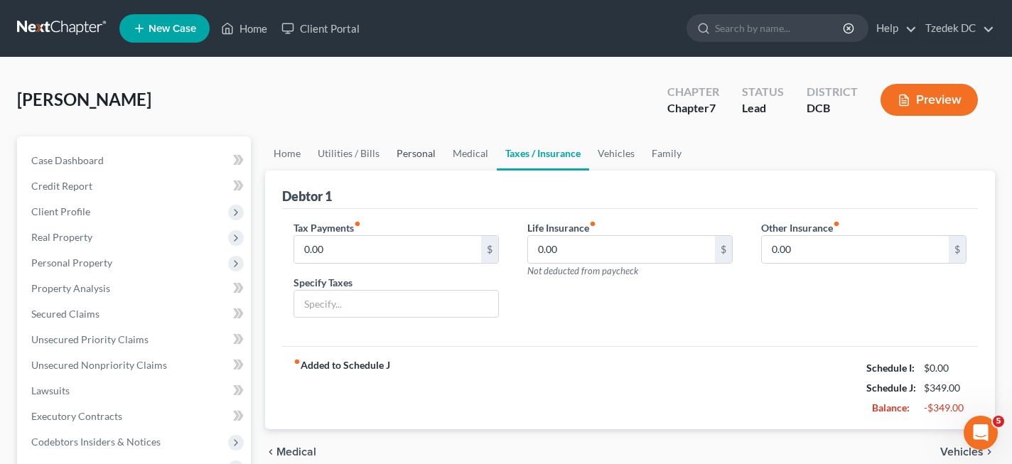
click at [411, 153] on link "Personal" at bounding box center [416, 153] width 56 height 34
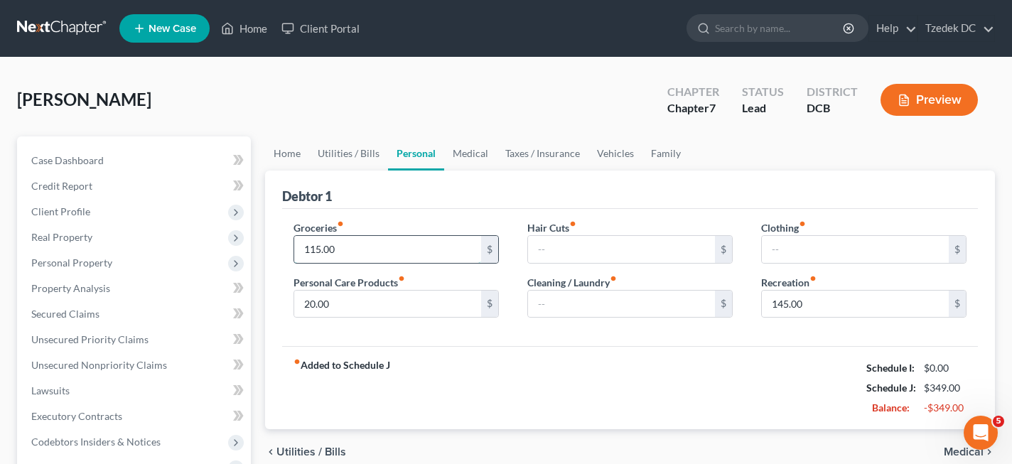
click at [363, 252] on input "115.00" at bounding box center [387, 249] width 187 height 27
type input "350"
click at [507, 321] on div "Groceries fiber_manual_record 350 $ Personal Care Products fiber_manual_record …" at bounding box center [396, 274] width 234 height 109
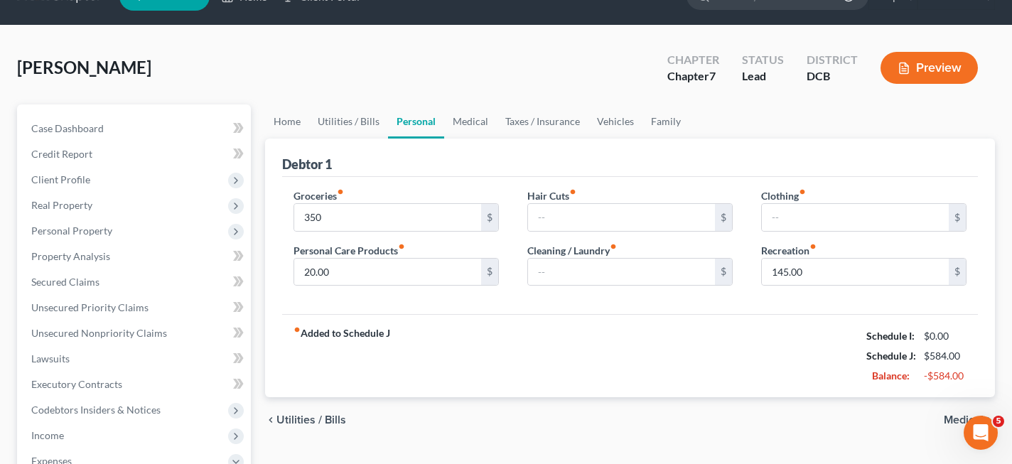
click at [947, 415] on span "Medical" at bounding box center [964, 419] width 40 height 11
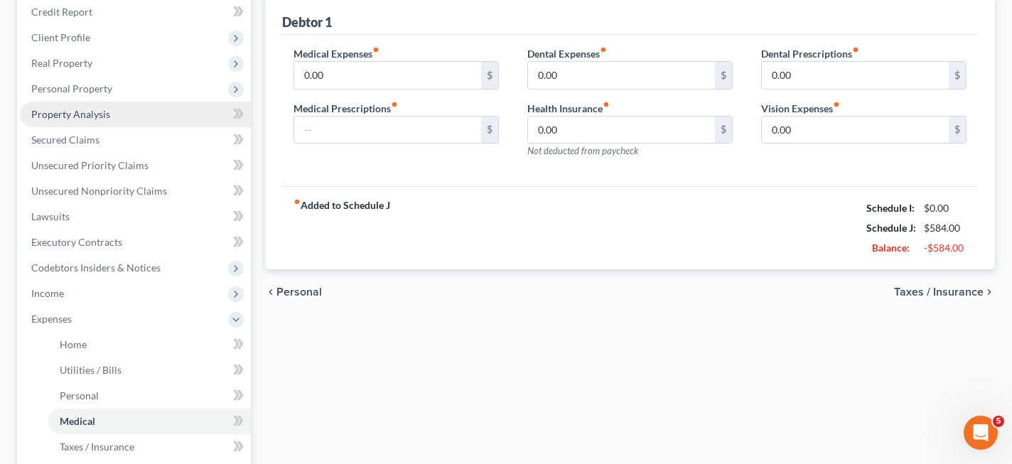
scroll to position [122, 0]
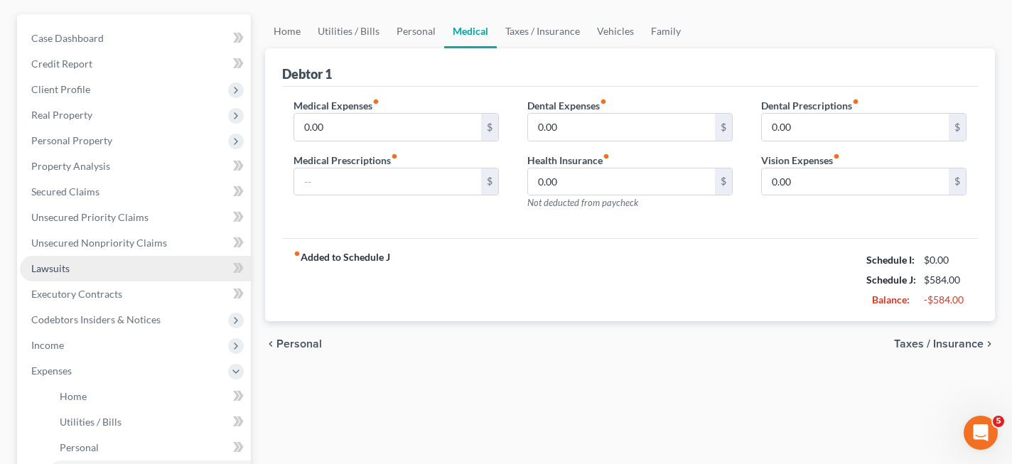
click at [125, 269] on link "Lawsuits" at bounding box center [135, 269] width 231 height 26
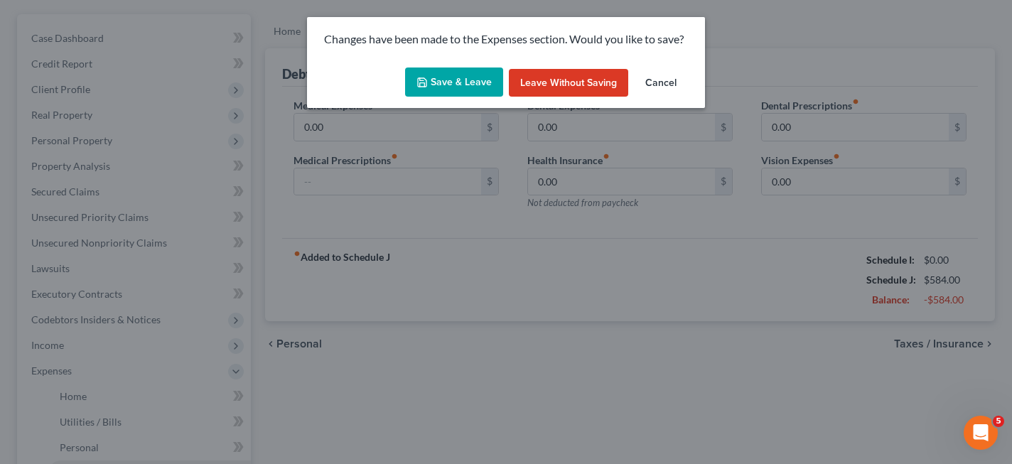
click at [463, 81] on button "Save & Leave" at bounding box center [454, 83] width 98 height 30
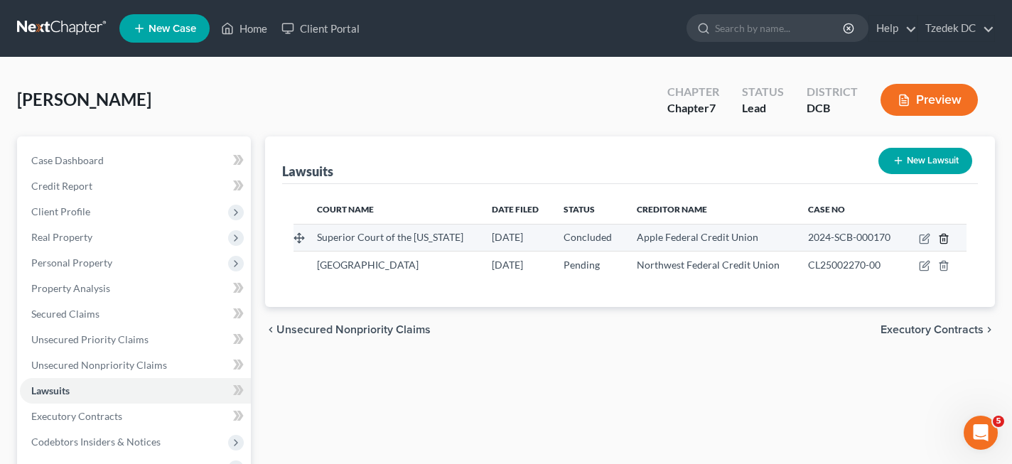
click at [944, 244] on icon "button" at bounding box center [943, 238] width 11 height 11
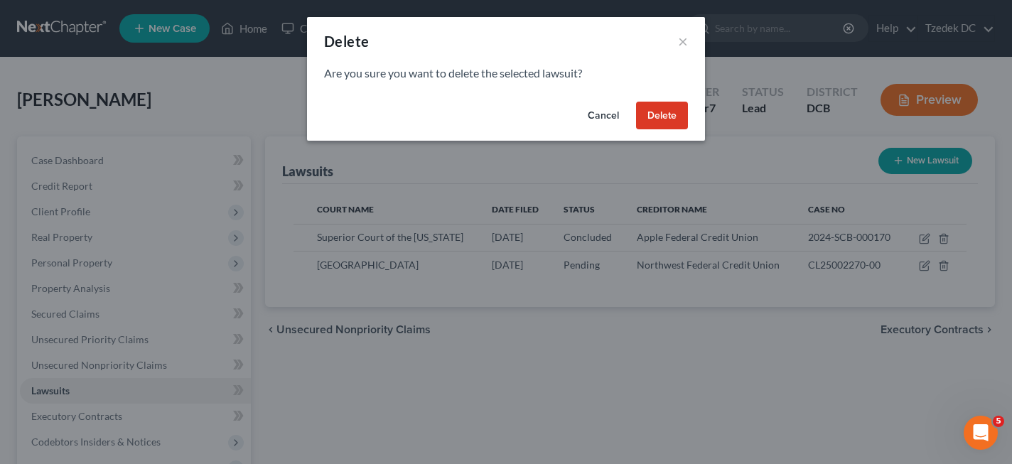
click at [668, 109] on button "Delete" at bounding box center [662, 116] width 52 height 28
